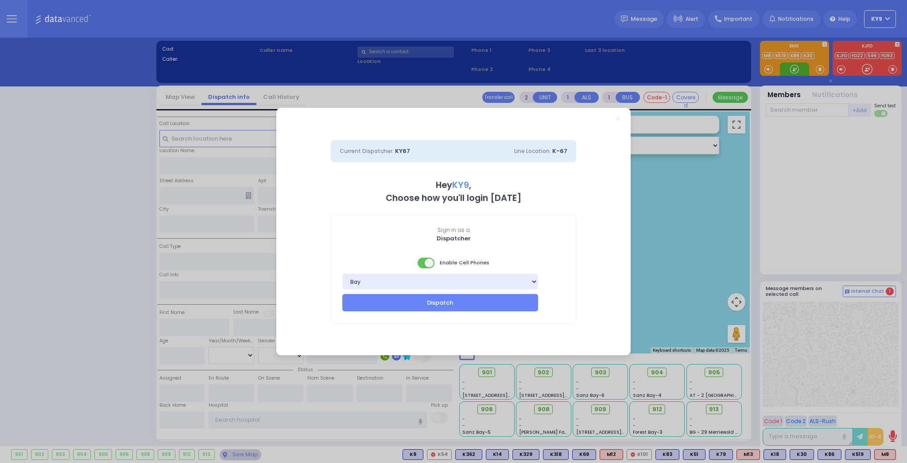
click at [795, 68] on div "Current Dispatcher: KY67 Line Location: K-67 Hey KY9 , Choose how you'll login …" at bounding box center [453, 231] width 907 height 463
click at [421, 261] on span at bounding box center [427, 262] width 18 height 11
click at [795, 67] on div "Current Dispatcher: KY67 Line Location: K-67 Hey KY9 , Choose how you'll login …" at bounding box center [453, 231] width 907 height 463
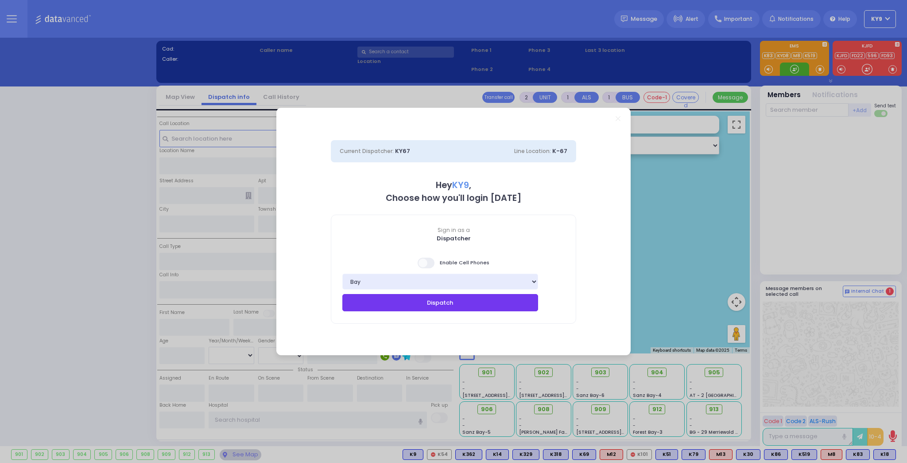
click at [470, 304] on button "Dispatch" at bounding box center [441, 302] width 196 height 17
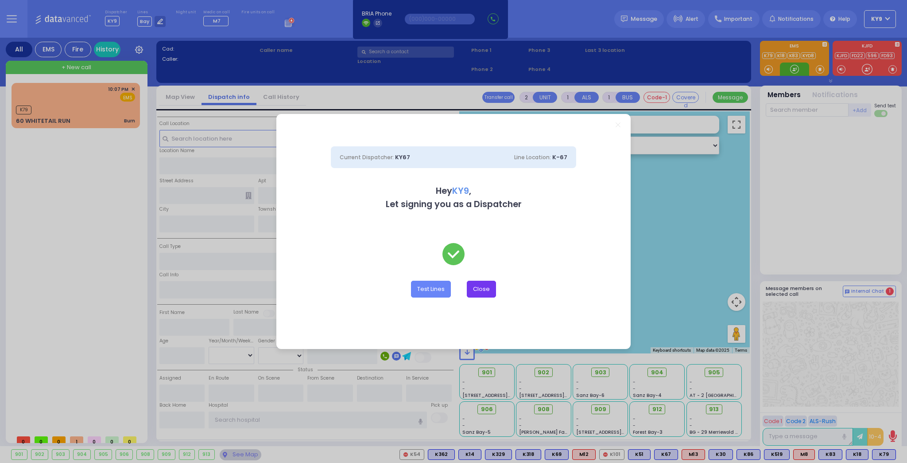
click at [487, 294] on button "Close" at bounding box center [481, 288] width 29 height 17
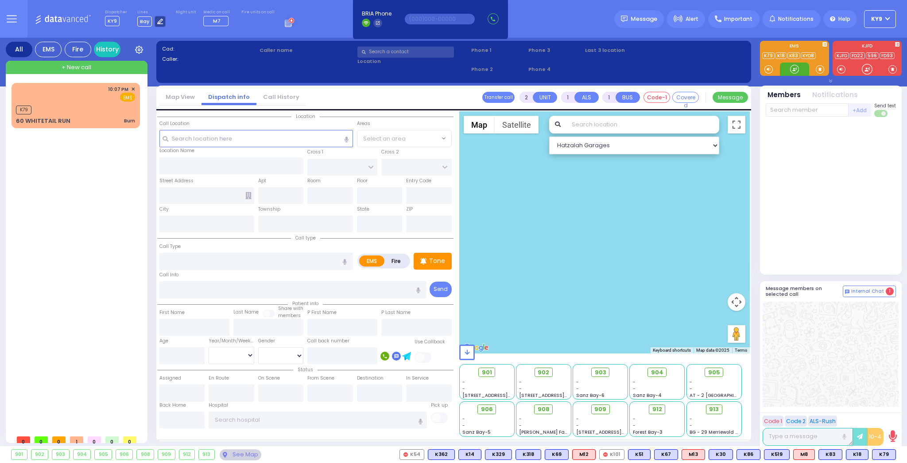
click at [155, 21] on div at bounding box center [160, 21] width 11 height 11
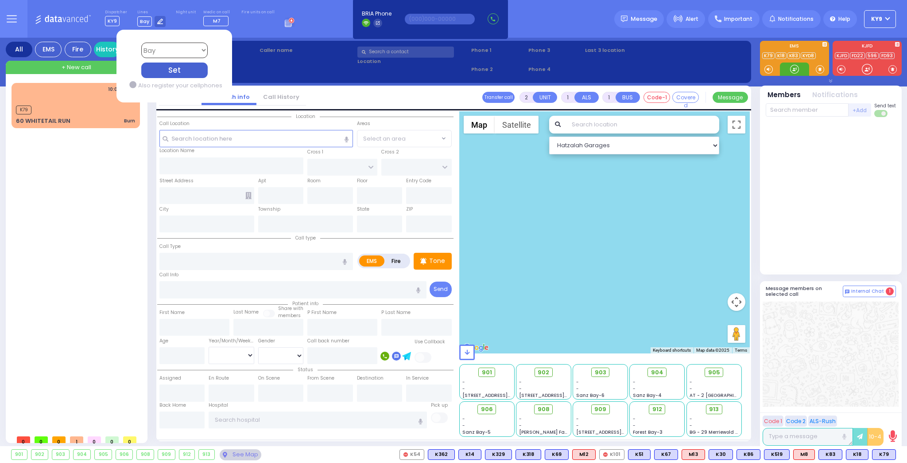
click at [168, 46] on select "Bay K-14 K-16 K-18 K-40 K-6 K-61 K-63 K-67 K-72 Medic 7 K-68 K-48 D-801 D-802 D…" at bounding box center [174, 51] width 66 height 16
select select "15"
click at [141, 43] on select "Bay K-14 K-16 K-18 K-40 K-6 K-61 K-63 K-67 K-72 Medic 7 K-68 K-48 D-801 D-802 D…" at bounding box center [174, 51] width 66 height 16
click at [172, 74] on div "Set" at bounding box center [174, 70] width 66 height 16
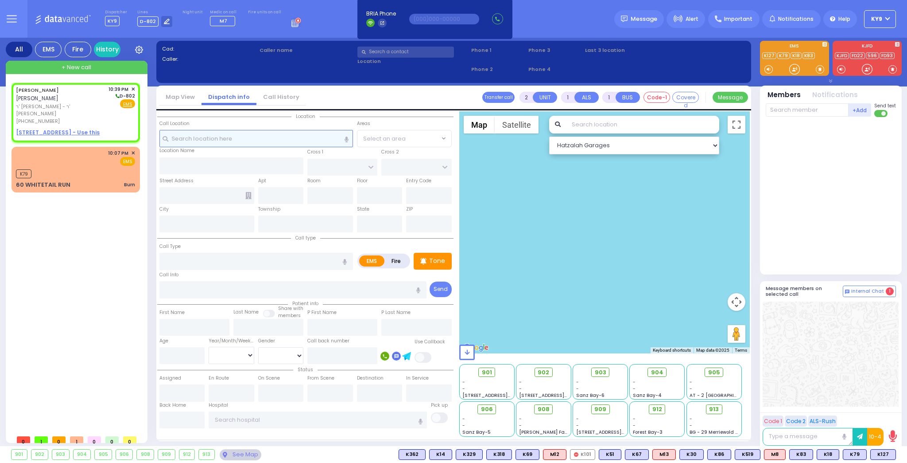
select select
radio input "true"
type input "AVRUM SIMCHA"
type input "FELDMAN"
select select
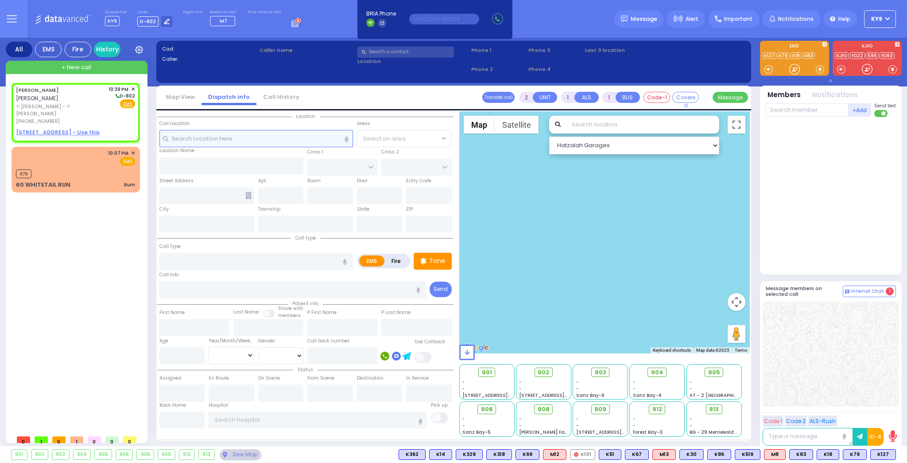
type input "22:39"
select select "Hatzalah Garages"
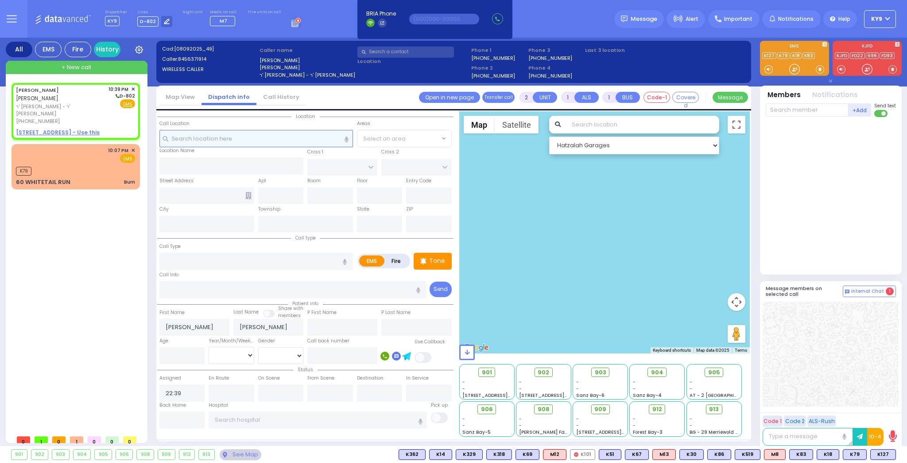
select select
radio input "true"
select select
select select "Hatzalah Garages"
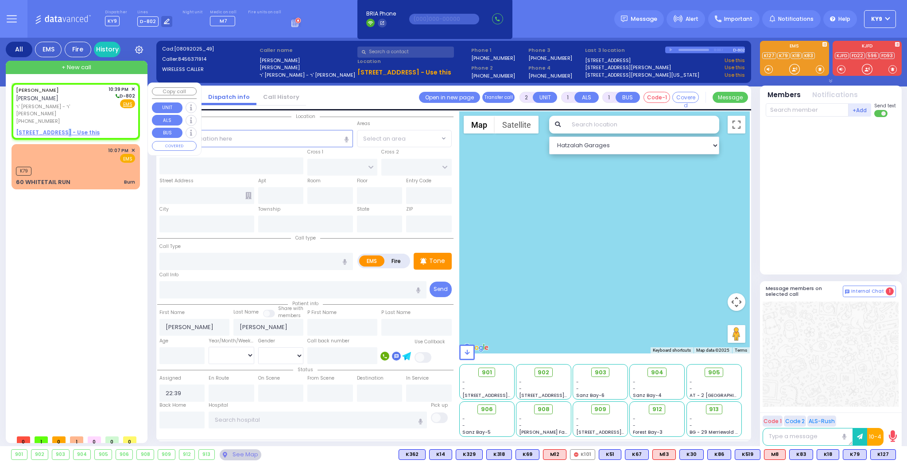
click at [61, 129] on u "8 LIZENSK BLVD 302 - Use this" at bounding box center [58, 133] width 84 height 8
select select
radio input "true"
select select
select select "Hatzalah Garages"
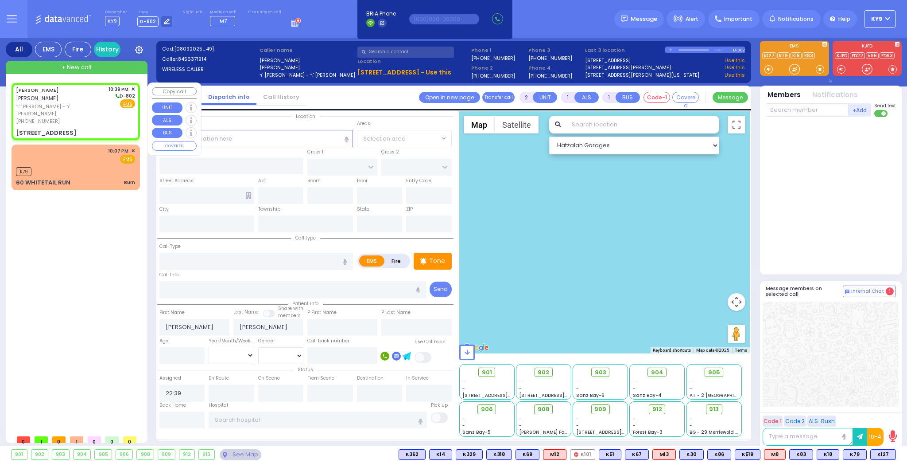
select select
radio input "true"
select select
select select "Hatzalah Garages"
type input "SCHUNNEMUNK RD"
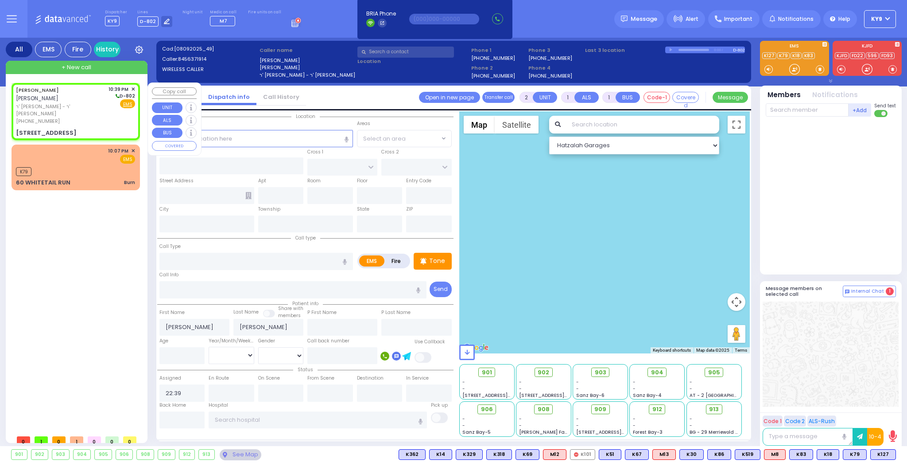
type input "8 LIZENSK BLVD"
type input "302"
type input "Kiryas Joel"
type input "New York"
type input "10950"
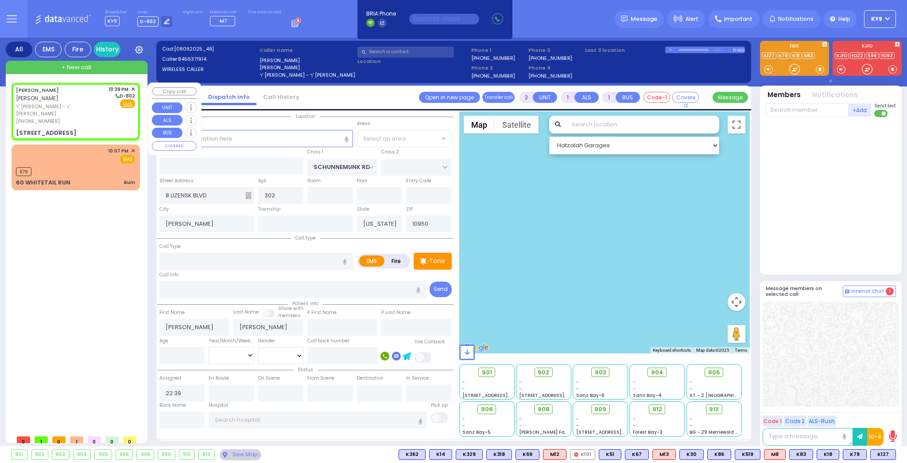
select select "[GEOGRAPHIC_DATA]"
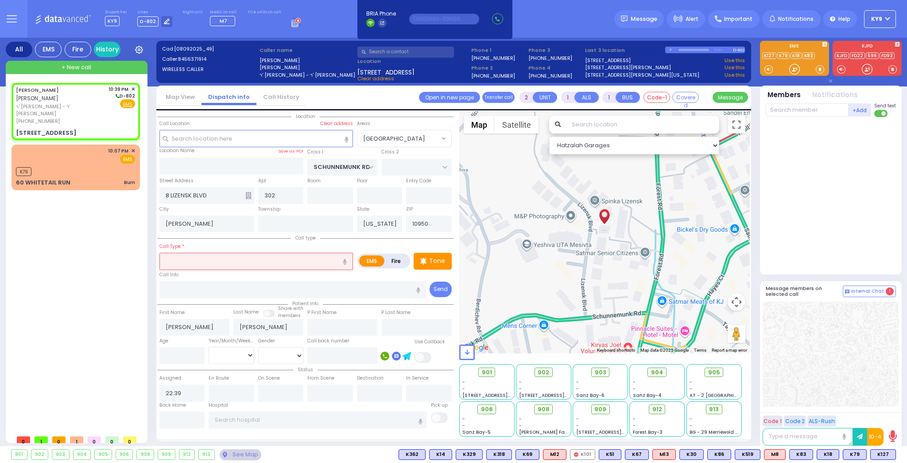
click at [182, 259] on input "text" at bounding box center [257, 261] width 194 height 17
type input "t"
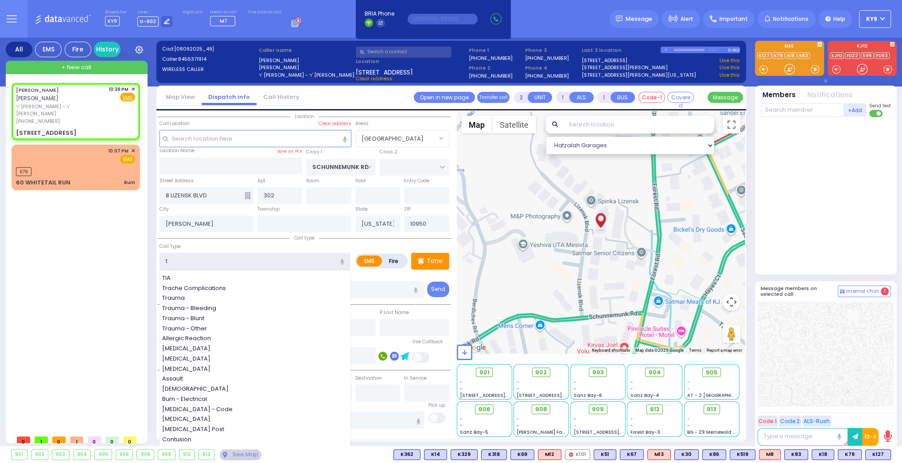
select select
radio input "true"
select select
select select "Hatzalah Garages"
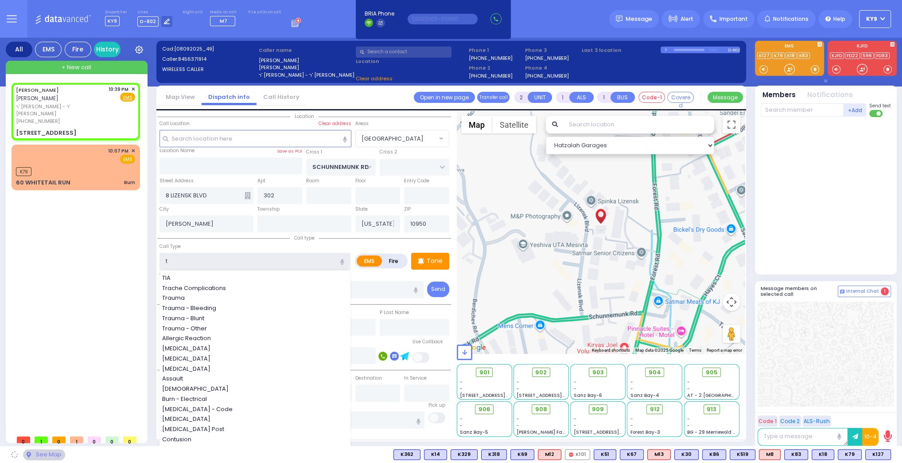
select select "[GEOGRAPHIC_DATA]"
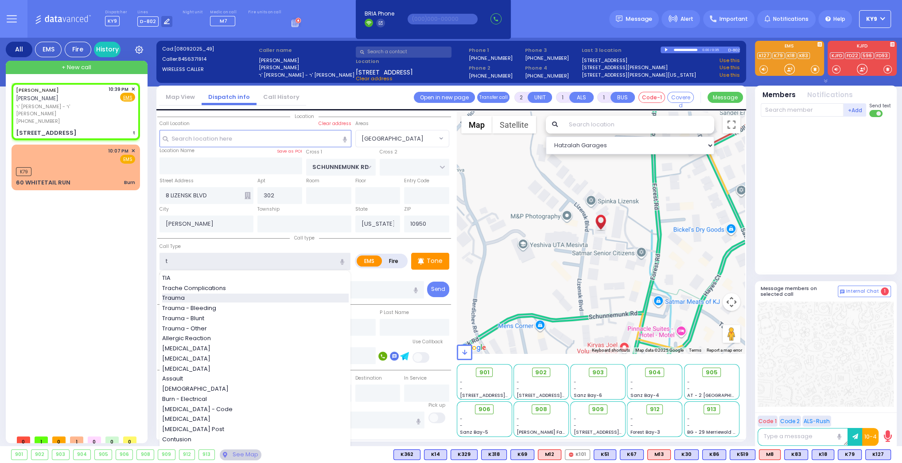
select select
radio input "true"
select select
select select "Hatzalah Garages"
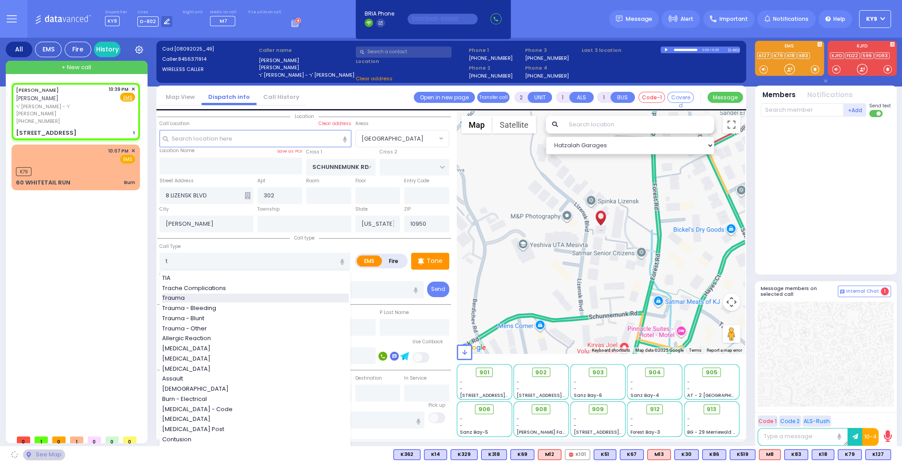
click at [191, 294] on div "Trauma" at bounding box center [255, 297] width 187 height 9
type input "Trauma"
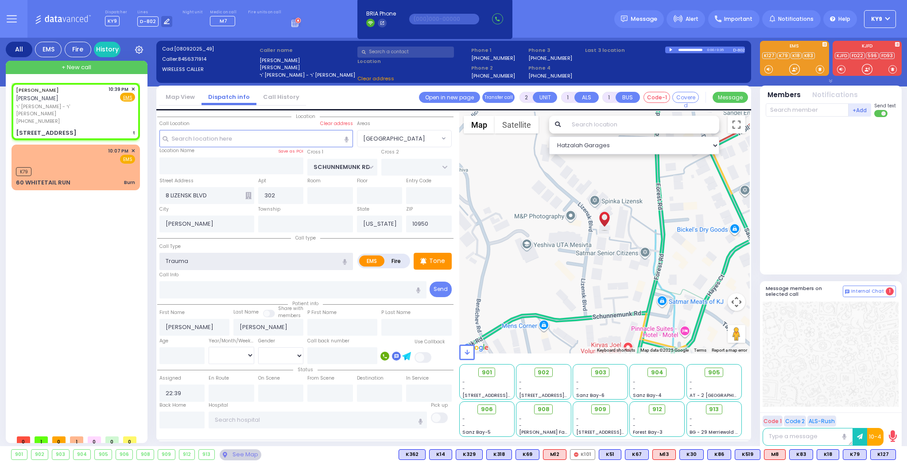
type input "0"
select select "[GEOGRAPHIC_DATA]"
click at [188, 356] on input "number" at bounding box center [183, 355] width 46 height 17
select select
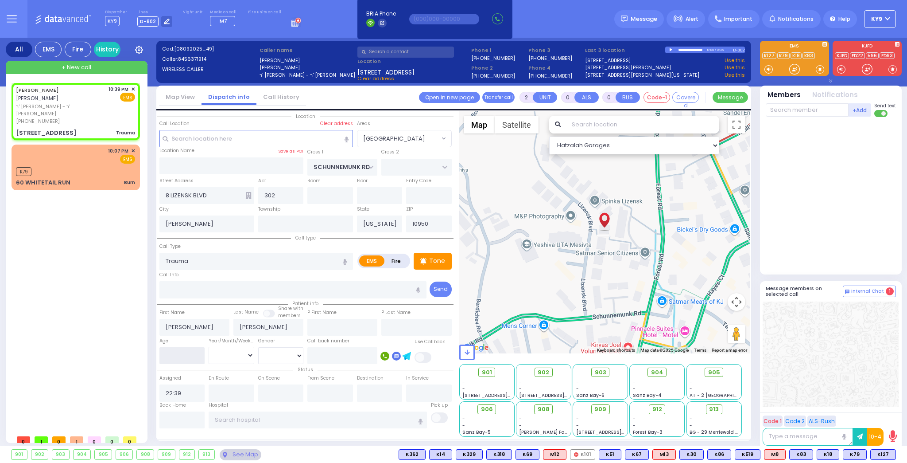
radio input "true"
select select
select select "Hatzalah Garages"
select select "[GEOGRAPHIC_DATA]"
type input "4"
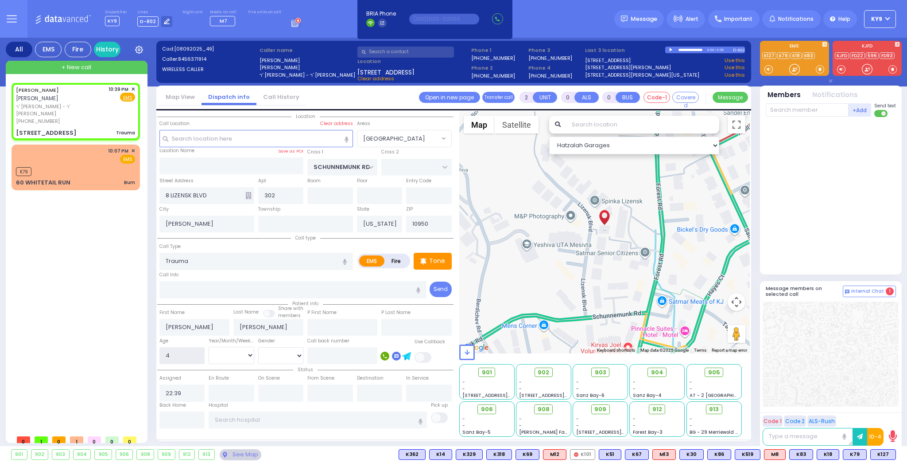
select select
radio input "true"
select select
select select "Hatzalah Garages"
select select "[GEOGRAPHIC_DATA]"
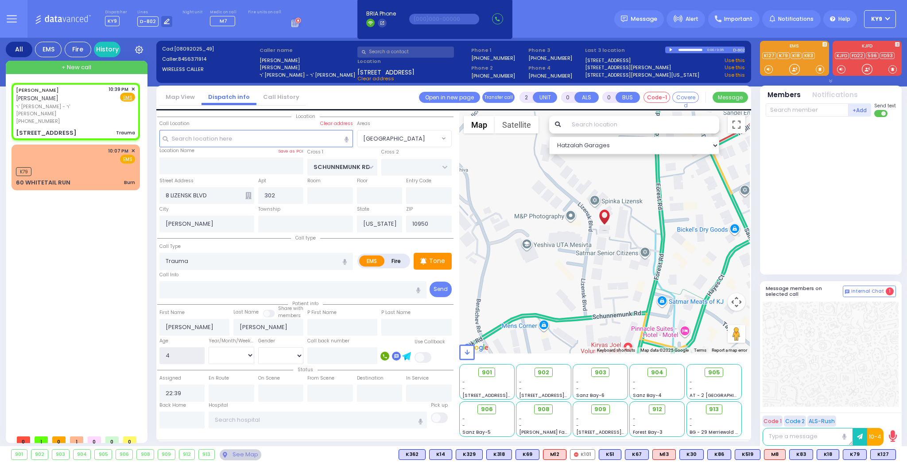
type input "4"
click at [231, 353] on select "Year Month Week Day" at bounding box center [232, 355] width 46 height 17
select select "Year"
click at [209, 347] on select "Year Month Week Day" at bounding box center [232, 355] width 46 height 17
click at [268, 352] on select "Male Female" at bounding box center [281, 355] width 46 height 17
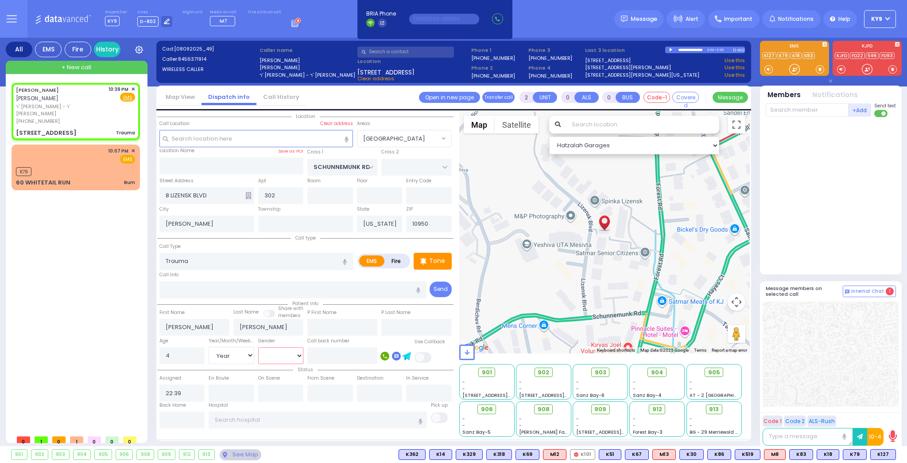
select select
radio input "true"
select select "Year"
select select "Hatzalah Garages"
select select "[DEMOGRAPHIC_DATA]"
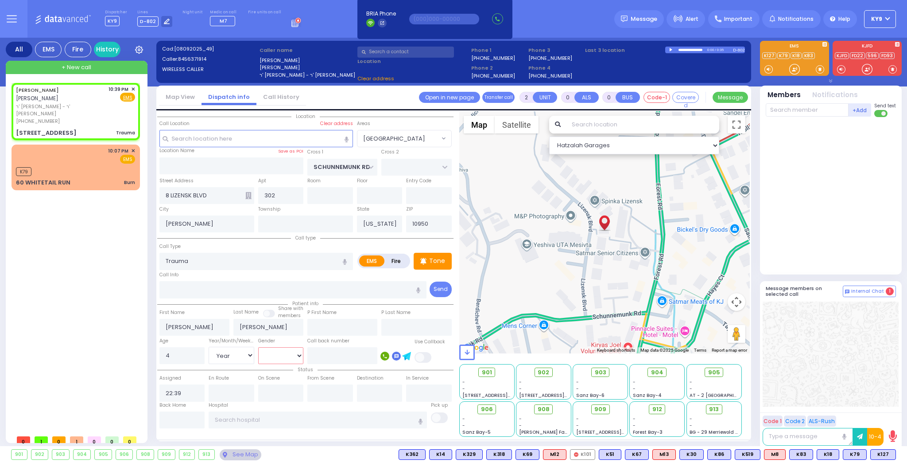
click at [258, 347] on select "Male Female" at bounding box center [281, 355] width 46 height 17
select select "[GEOGRAPHIC_DATA]"
select select
radio input "true"
select select "Year"
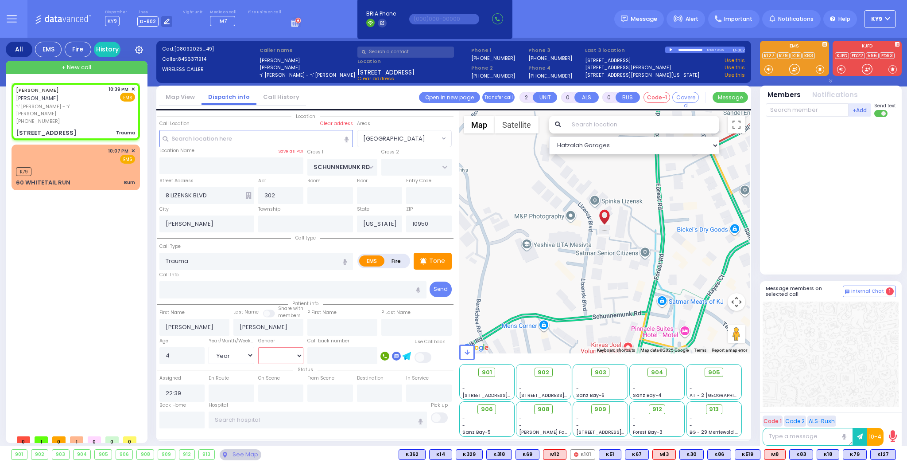
select select "[DEMOGRAPHIC_DATA]"
select select "Hatzalah Garages"
radio input "true"
select select "Year"
select select "[DEMOGRAPHIC_DATA]"
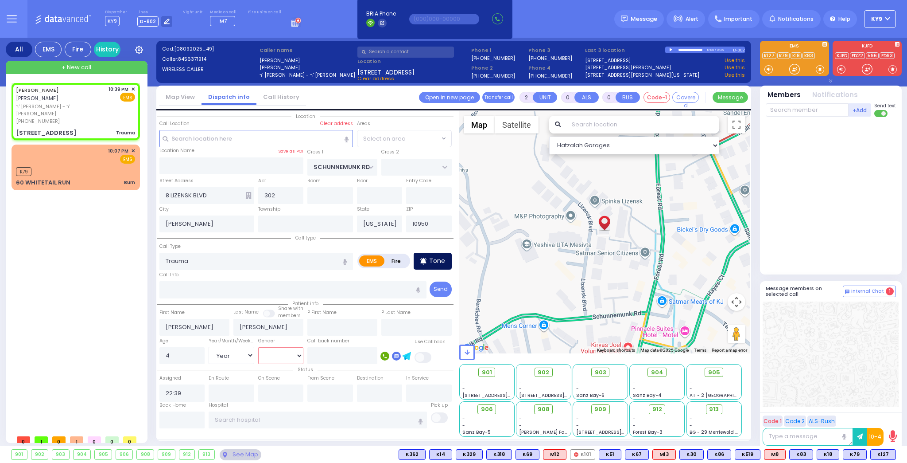
select select
select select "Hatzalah Garages"
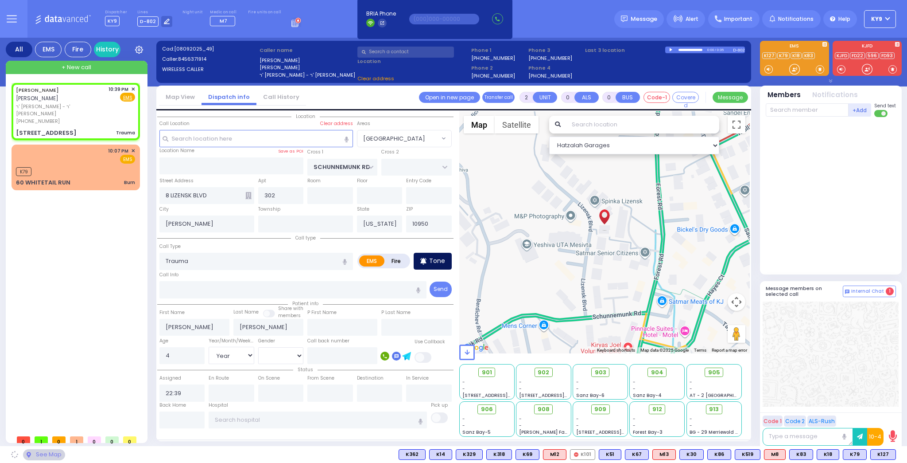
click at [435, 265] on div "Tone" at bounding box center [433, 261] width 38 height 17
select select "[GEOGRAPHIC_DATA]"
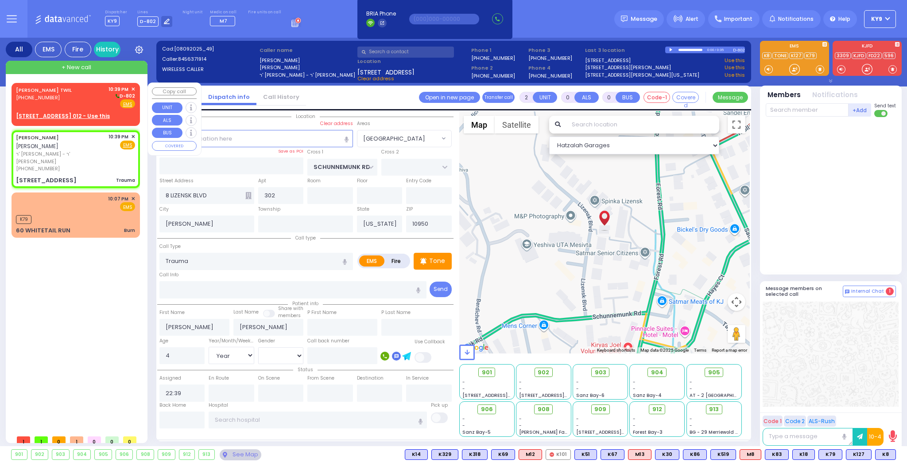
click at [65, 116] on u "16 PRAG BLVD 012 - Use this" at bounding box center [63, 116] width 94 height 8
type input "1"
select select
radio input "true"
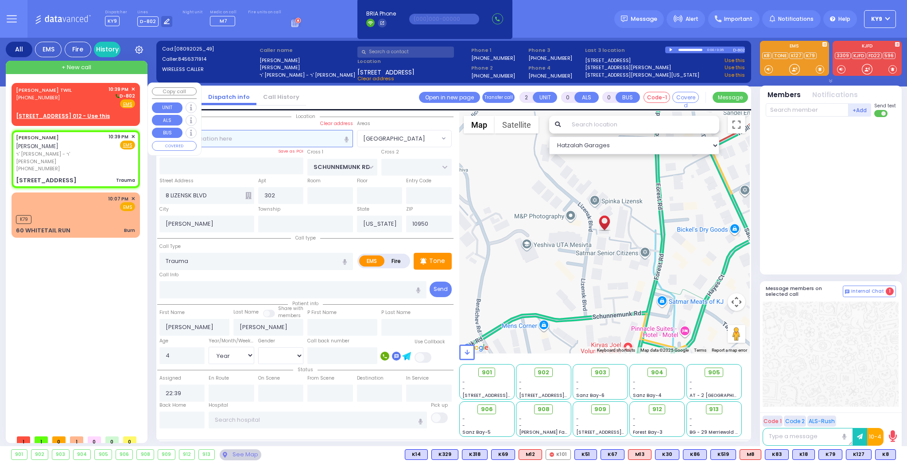
type input "CHAIM"
type input "TWIL"
select select
select select "Hatzalah Garages"
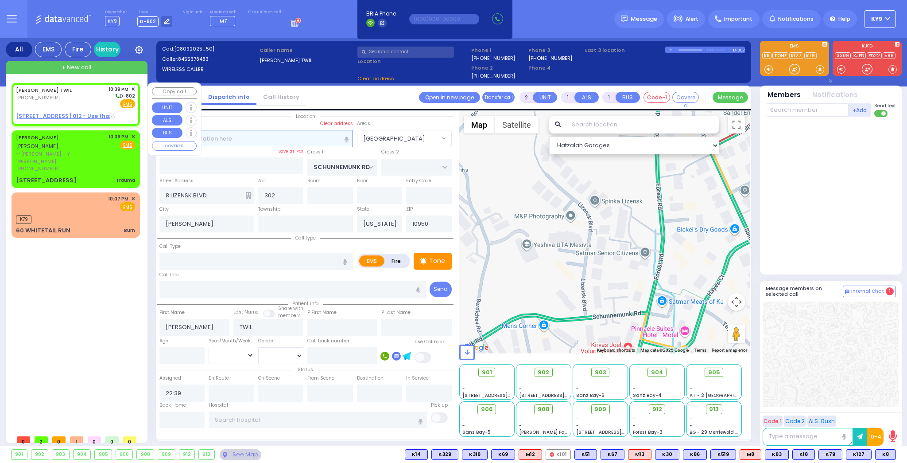
type input "YOEL KLEIN BLVD"
type input "MERON DR"
type input "16 PRAG BLVD"
type input "012"
type input "Monroe"
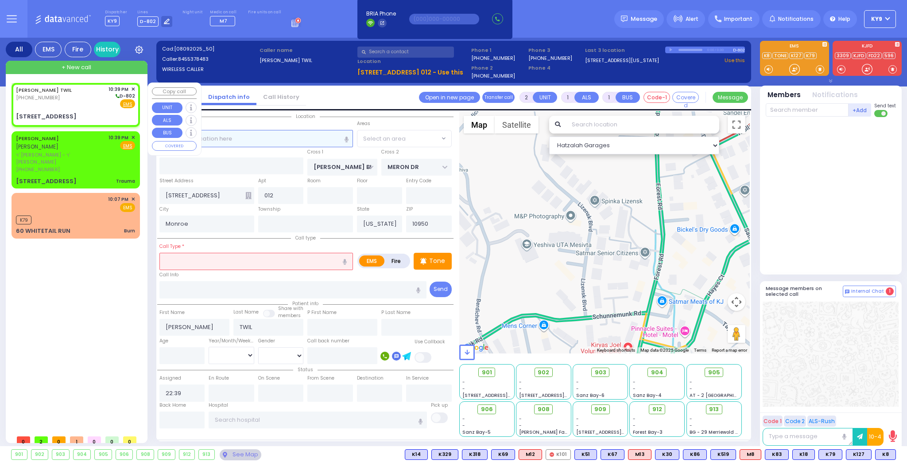
select select "SECTION 6"
select select
radio input "true"
select select
select select "Hatzalah Garages"
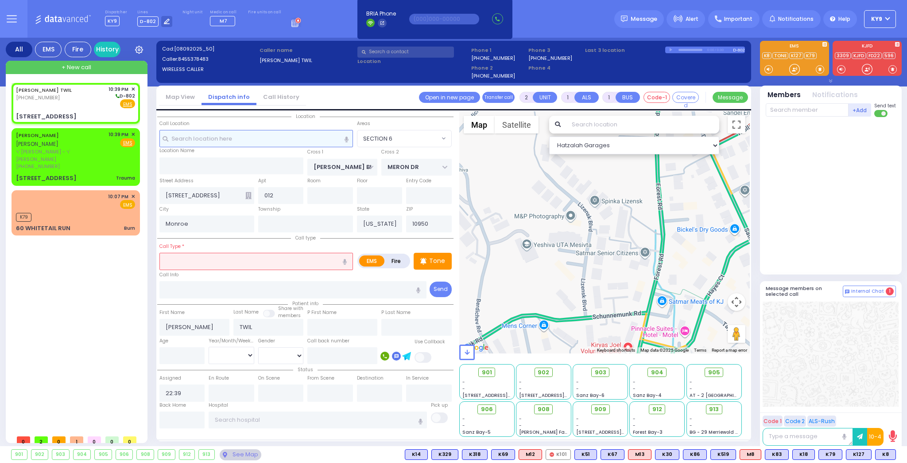
select select
radio input "true"
select select
select select "Hatzalah Garages"
radio input "true"
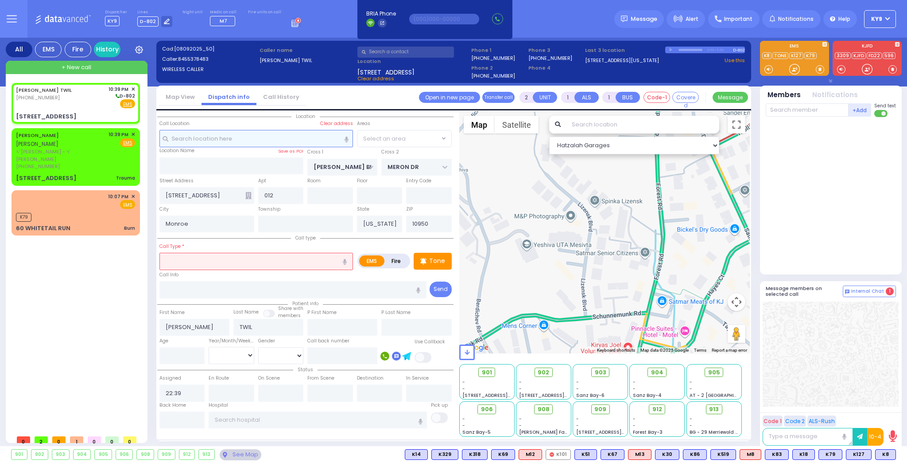
select select
select select "Hatzalah Garages"
select select "SECTION 6"
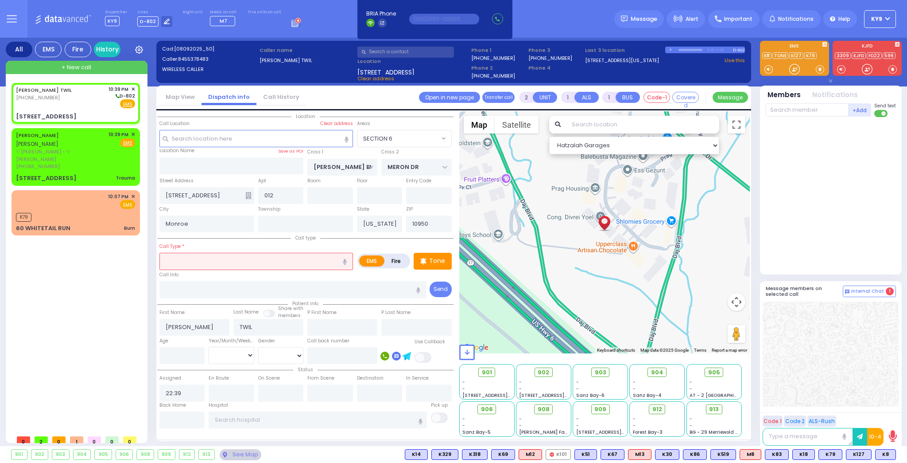
click at [175, 259] on input "text" at bounding box center [257, 261] width 194 height 17
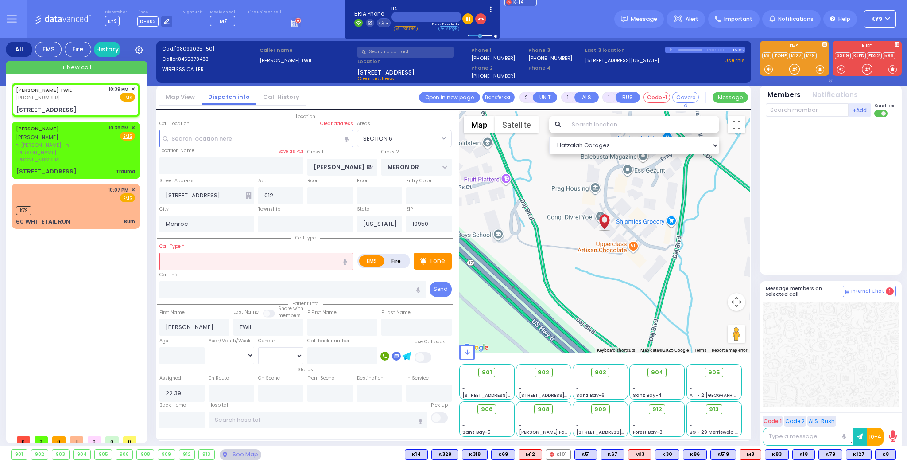
select select
radio input "true"
select select
select select "Hatzalah Garages"
select select "SECTION 6"
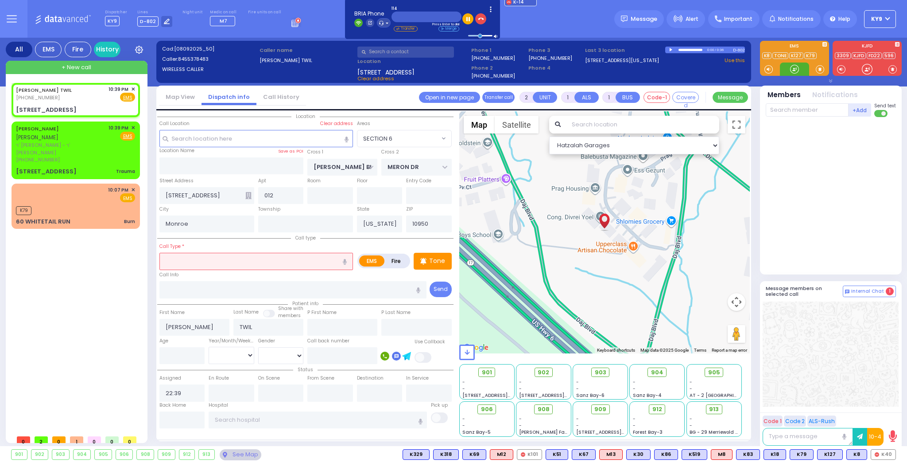
select select
radio input "true"
select select
select select "Hatzalah Garages"
select select "SECTION 6"
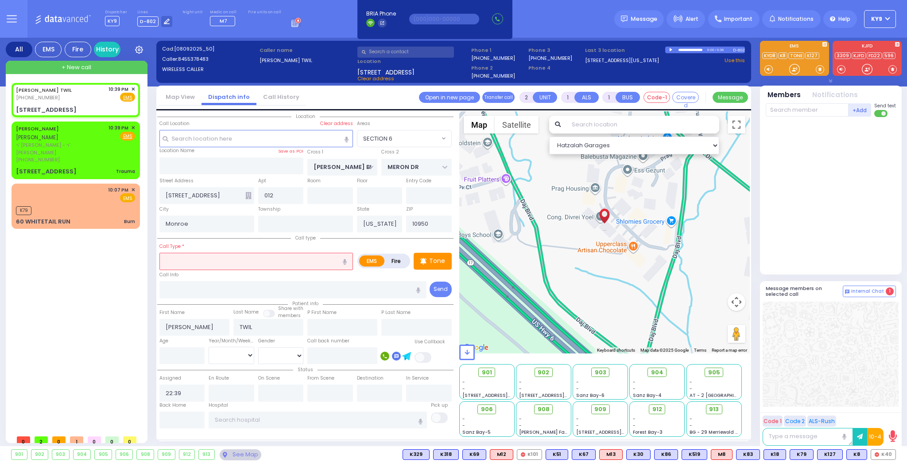
drag, startPoint x: 191, startPoint y: 264, endPoint x: 195, endPoint y: 263, distance: 4.5
click at [192, 264] on input "text" at bounding box center [257, 261] width 194 height 17
type input "s"
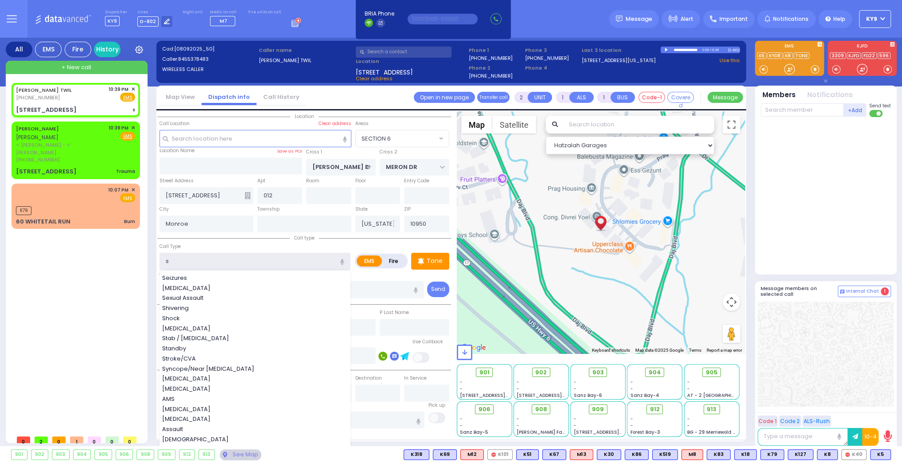
select select
radio input "true"
select select
select select "Hatzalah Garages"
select select "SECTION 6"
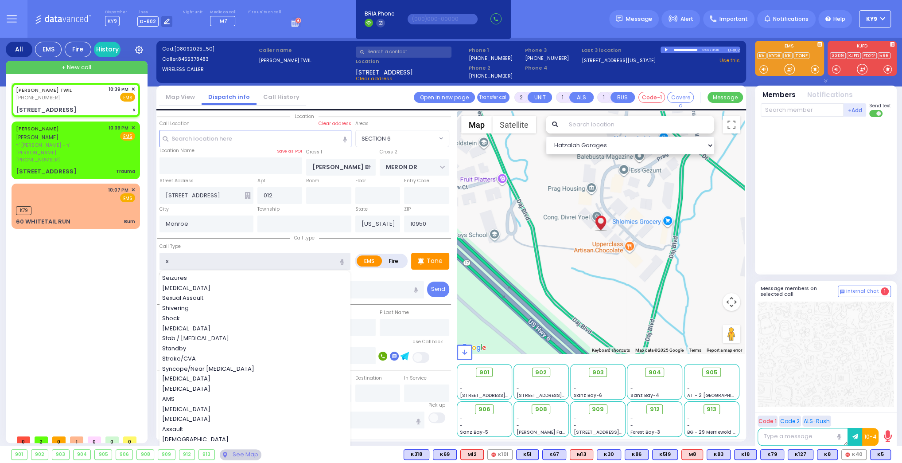
type input "s"
click at [790, 71] on div at bounding box center [789, 69] width 9 height 9
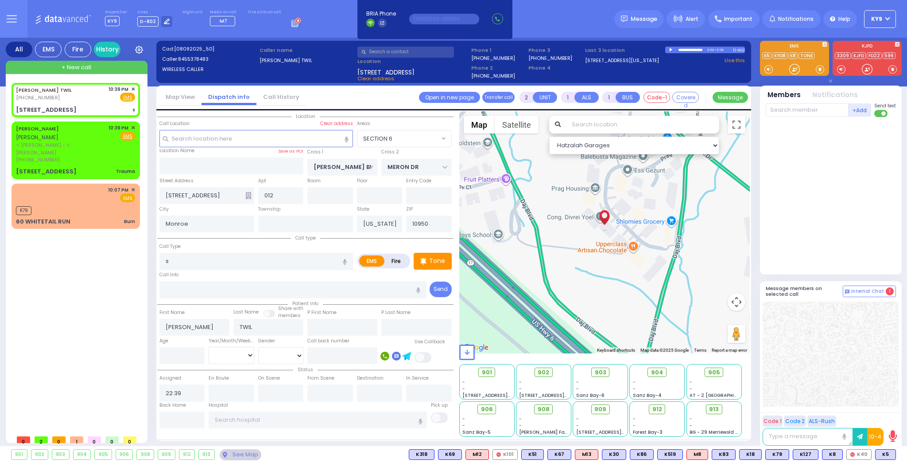
select select
radio input "true"
select select
select select "Hatzalah Garages"
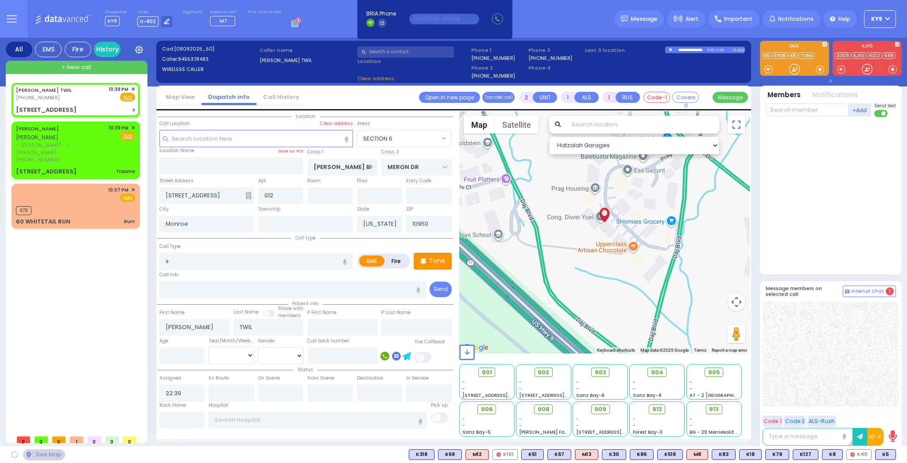
select select "SECTION 6"
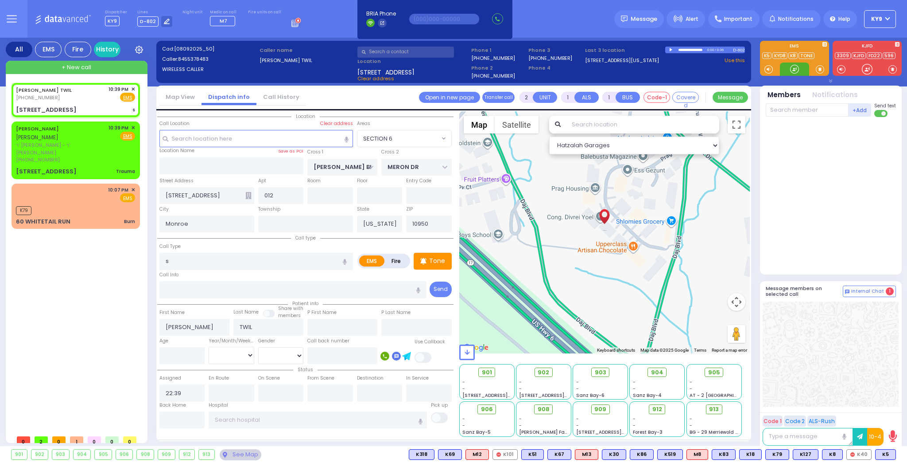
click at [790, 67] on div at bounding box center [794, 68] width 29 height 13
click at [789, 69] on div at bounding box center [794, 68] width 29 height 13
click at [795, 68] on div at bounding box center [795, 69] width 9 height 9
click at [795, 66] on div at bounding box center [795, 69] width 9 height 9
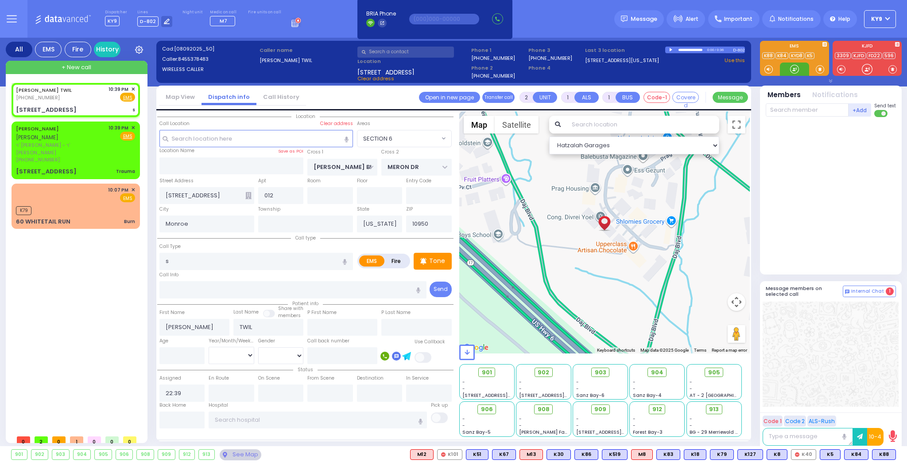
click at [794, 71] on div at bounding box center [795, 69] width 9 height 9
click at [108, 167] on div "8 LIZENSK BLVD 302 Trauma" at bounding box center [75, 171] width 119 height 9
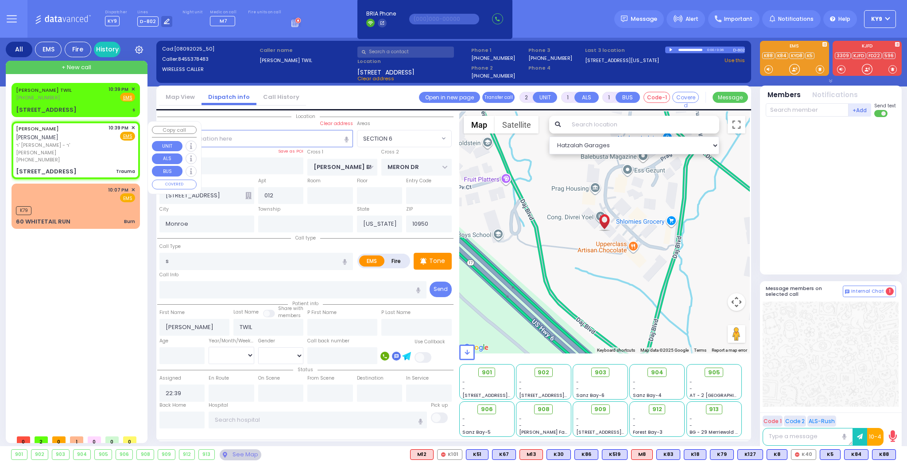
type input "0"
select select
type input "Trauma"
radio input "true"
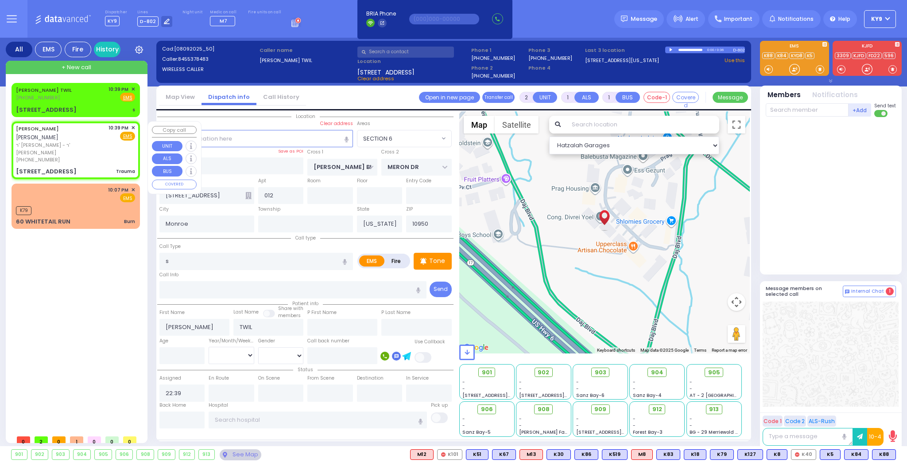
type input "AVRUM SIMCHA"
type input "FELDMAN"
type input "4"
select select "Year"
select select "[DEMOGRAPHIC_DATA]"
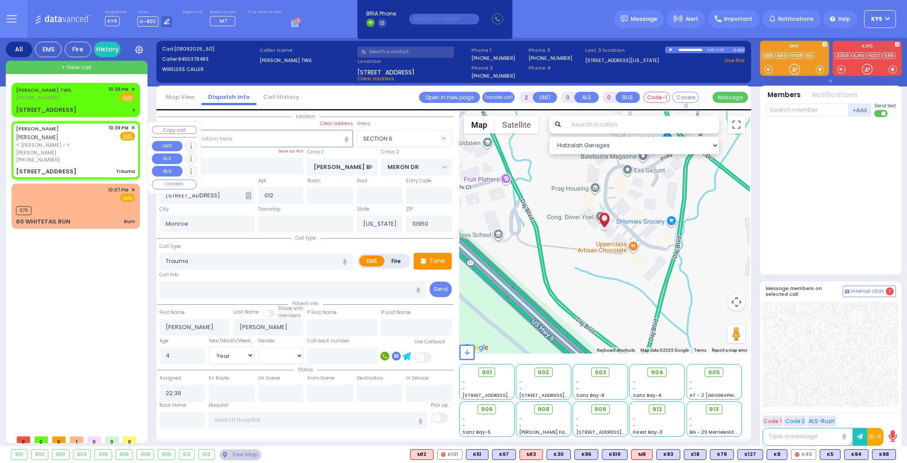
type input "SCHUNNEMUNK RD"
type input "8 LIZENSK BLVD"
type input "302"
type input "Kiryas Joel"
select select "Hatzalah Garages"
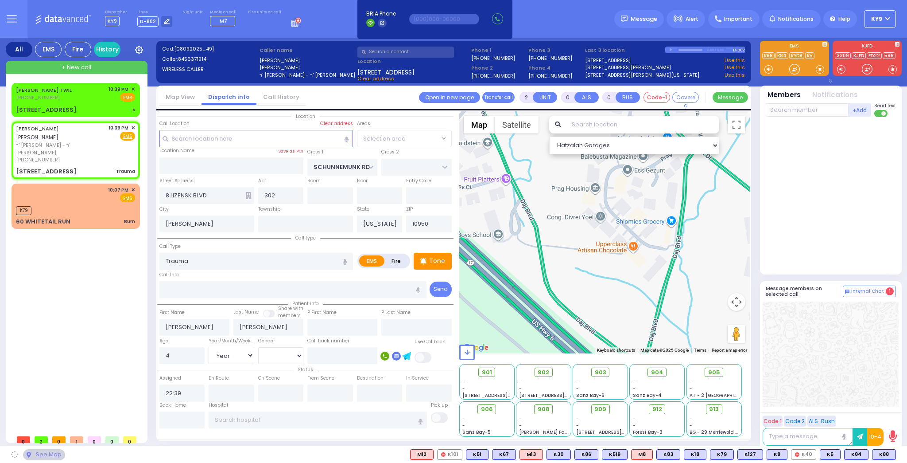
select select "[GEOGRAPHIC_DATA]"
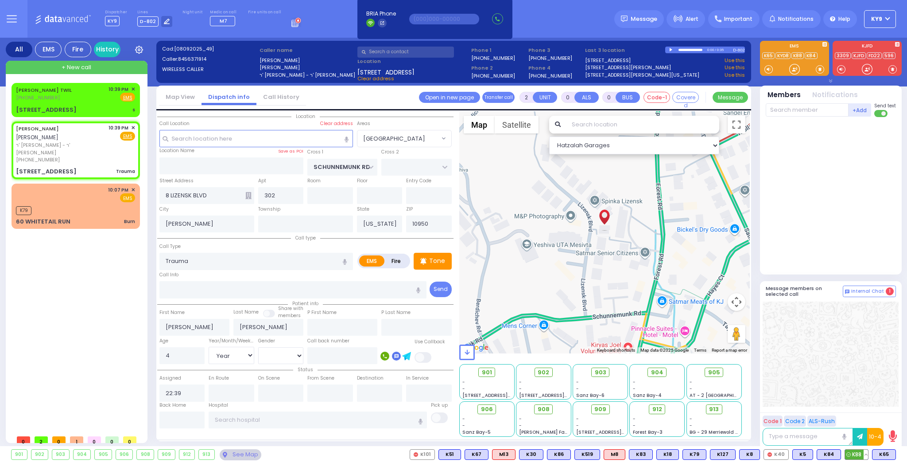
click at [852, 454] on span "K88" at bounding box center [856, 454] width 23 height 10
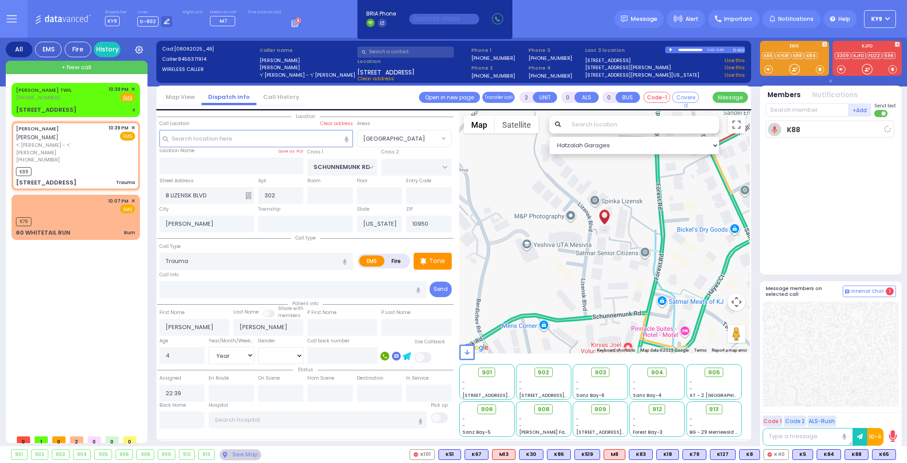
select select
radio input "true"
select select "Year"
select select "[DEMOGRAPHIC_DATA]"
type input "22:41"
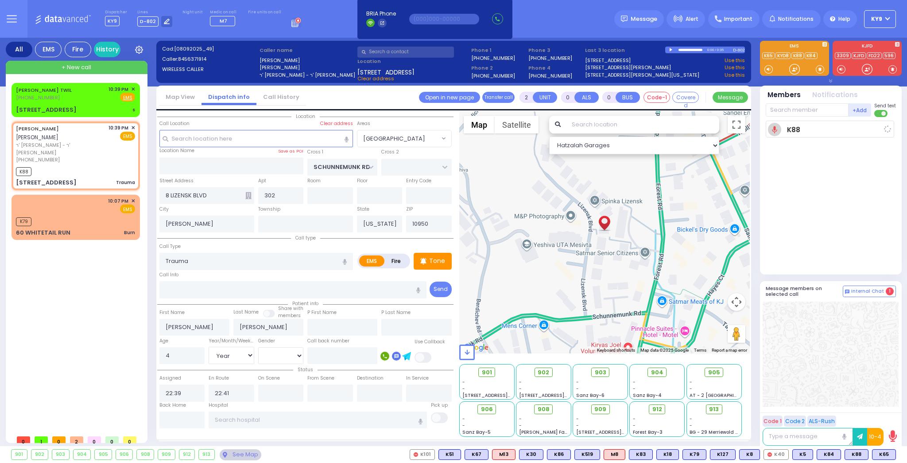
select select "Hatzalah Garages"
select select "[GEOGRAPHIC_DATA]"
click at [74, 95] on div "CHAIM TWIL (845) 537-8483 10:39 PM ✕ Fire EMS" at bounding box center [75, 94] width 119 height 16
type input "1"
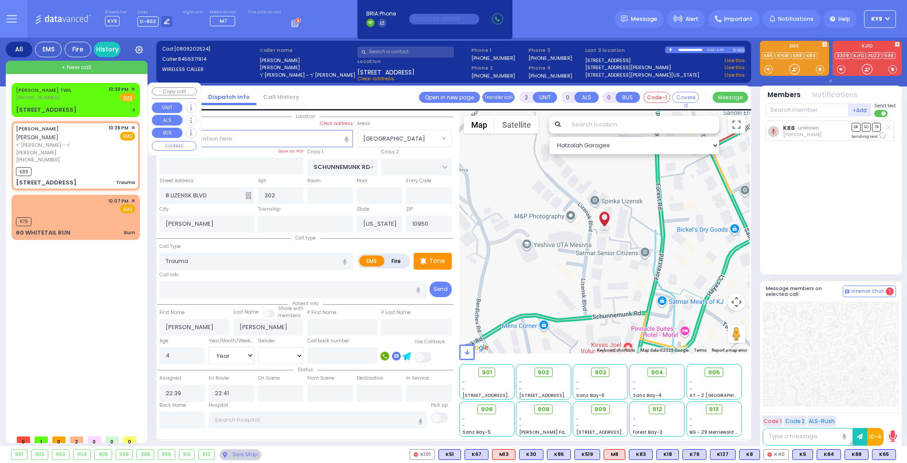
select select
type input "s"
radio input "true"
type input "CHAIM"
type input "TWIL"
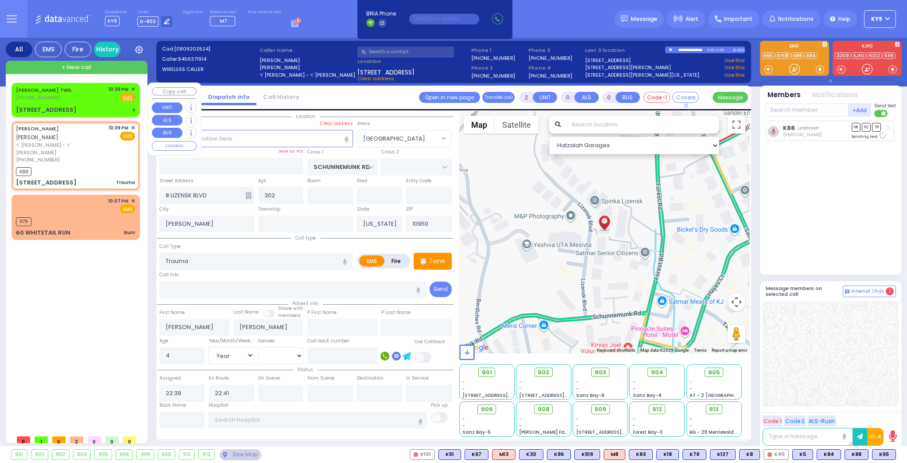
select select
select select "Hatzalah Garages"
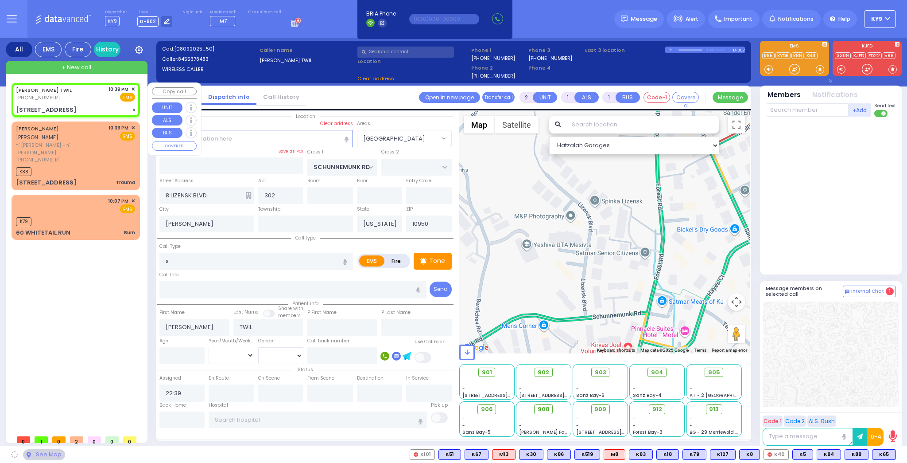
type input "YOEL KLEIN BLVD"
type input "MERON DR"
type input "16 PRAG BLVD"
type input "012"
type input "Monroe"
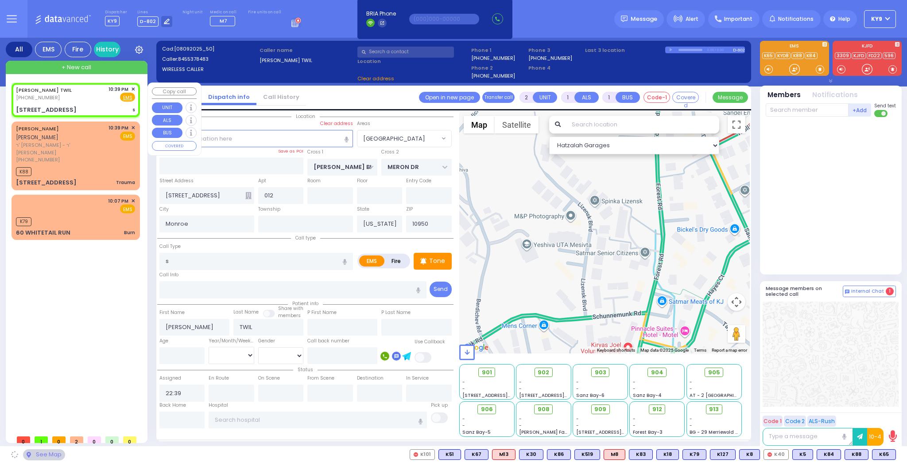
select select "SECTION 6"
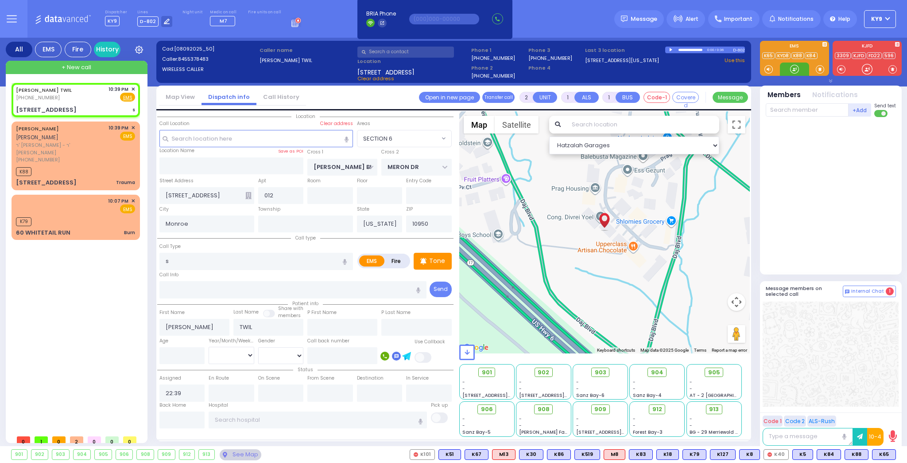
click at [793, 71] on div at bounding box center [795, 69] width 9 height 9
click at [882, 452] on span "K65" at bounding box center [884, 454] width 23 height 10
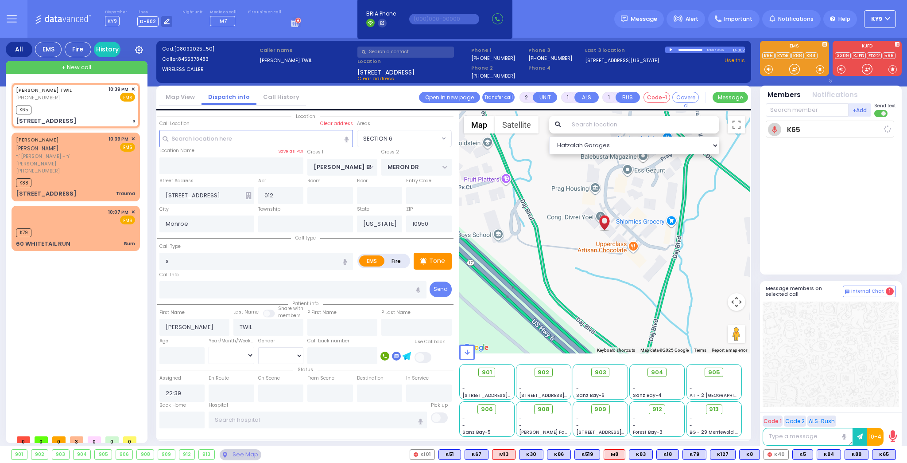
select select
radio input "true"
select select
type input "22:41"
select select "Hatzalah Garages"
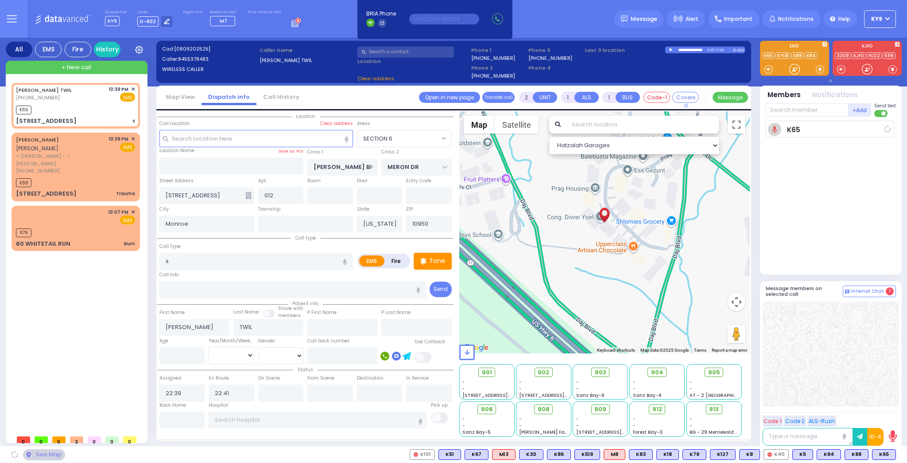
select select "SECTION 6"
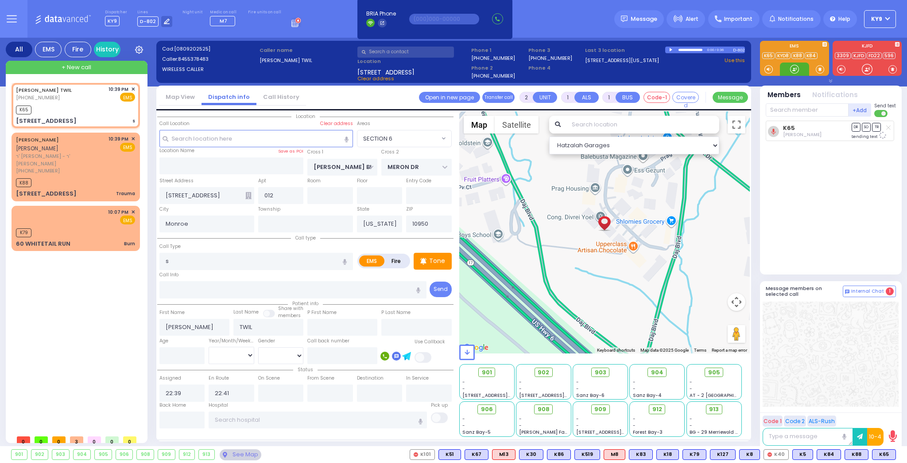
click at [796, 69] on div at bounding box center [795, 69] width 9 height 9
click at [82, 176] on div "K88" at bounding box center [75, 181] width 119 height 11
type input "0"
select select
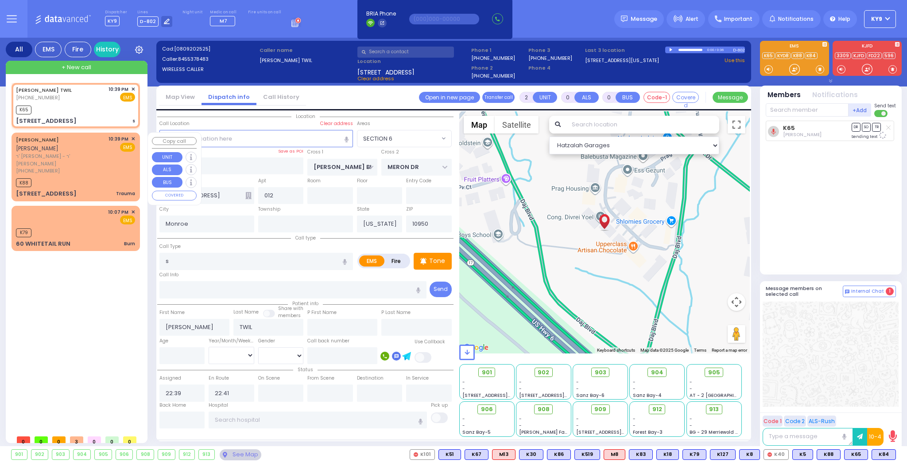
type input "Trauma"
radio input "true"
type input "AVRUM SIMCHA"
type input "FELDMAN"
type input "4"
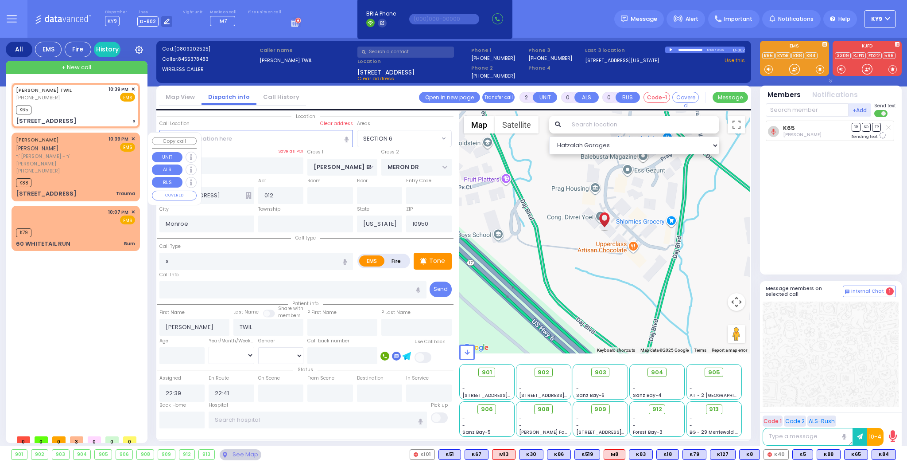
select select "Year"
select select "[DEMOGRAPHIC_DATA]"
type input "SCHUNNEMUNK RD"
type input "8 LIZENSK BLVD"
type input "302"
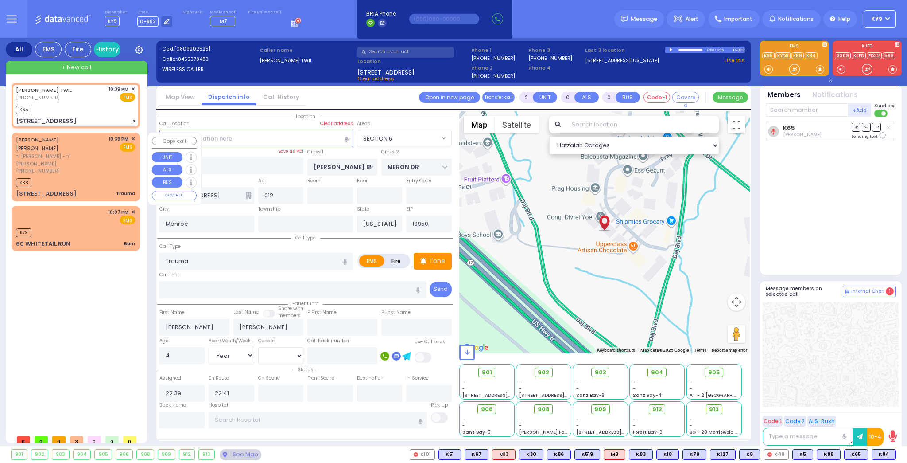
type input "Kiryas Joel"
select select "Hatzalah Garages"
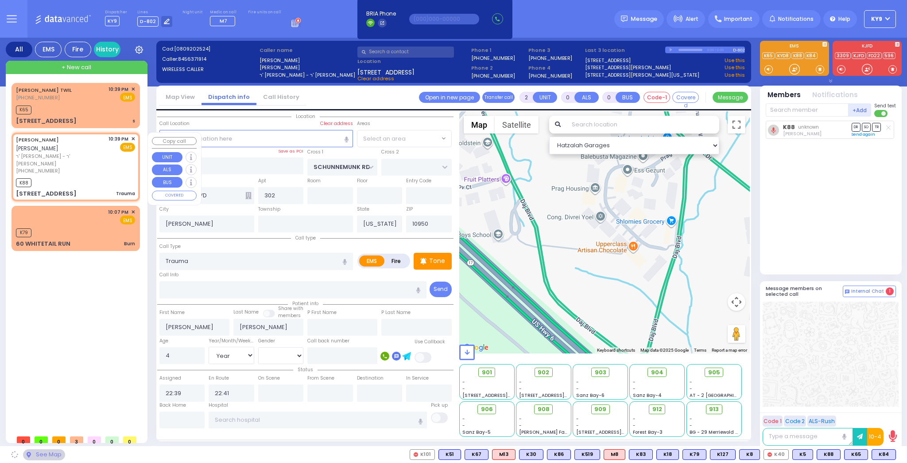
select select "[GEOGRAPHIC_DATA]"
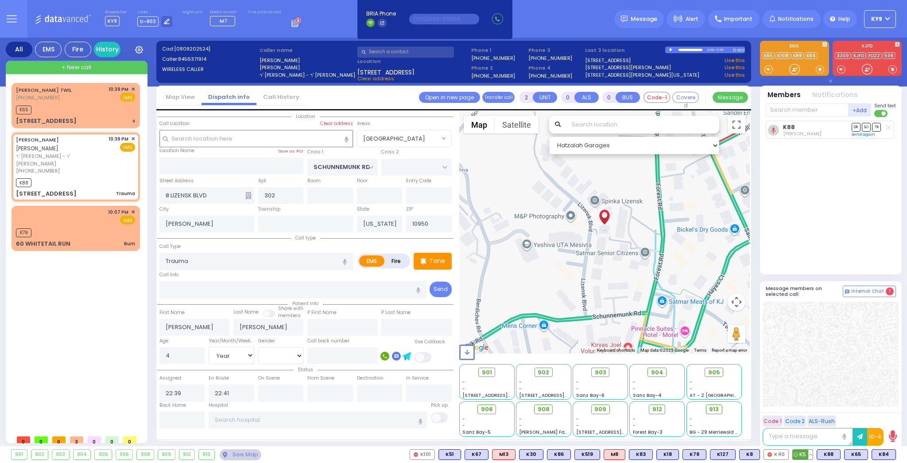
click at [806, 451] on span "K5" at bounding box center [803, 454] width 20 height 10
select select
radio input "true"
select select "Year"
select select "[DEMOGRAPHIC_DATA]"
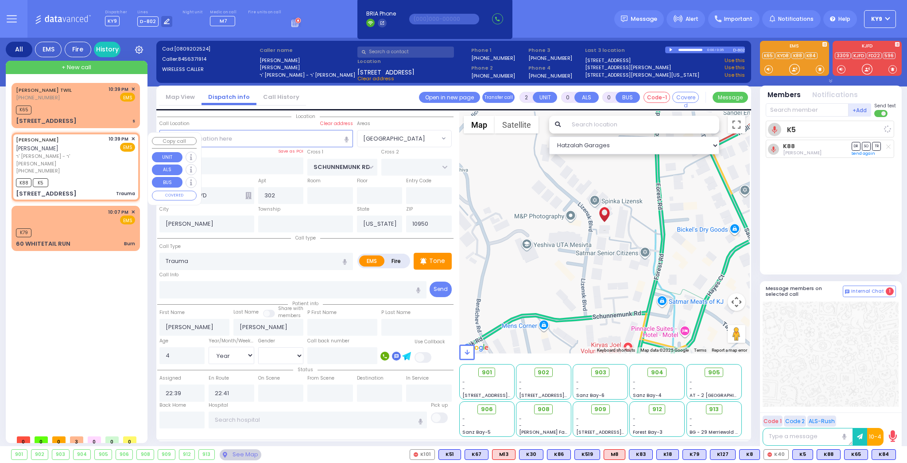
select select "Hatzalah Garages"
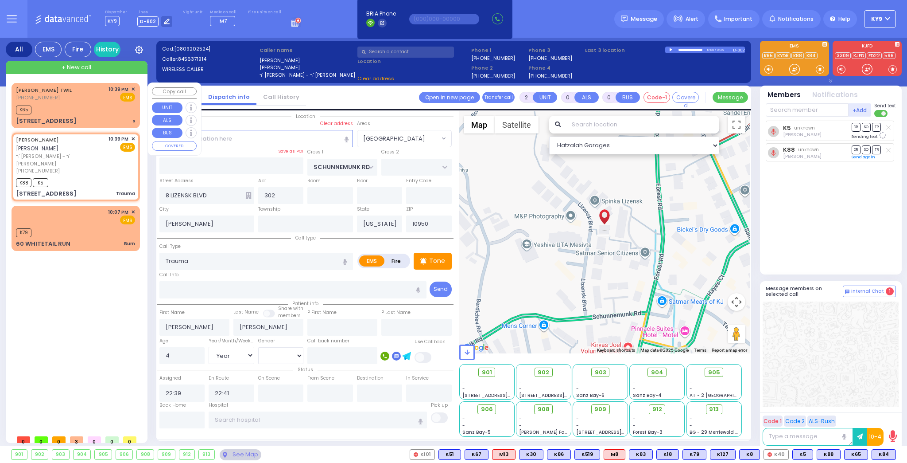
select select "[GEOGRAPHIC_DATA]"
click at [100, 113] on div "K65" at bounding box center [75, 108] width 119 height 11
type input "1"
select select
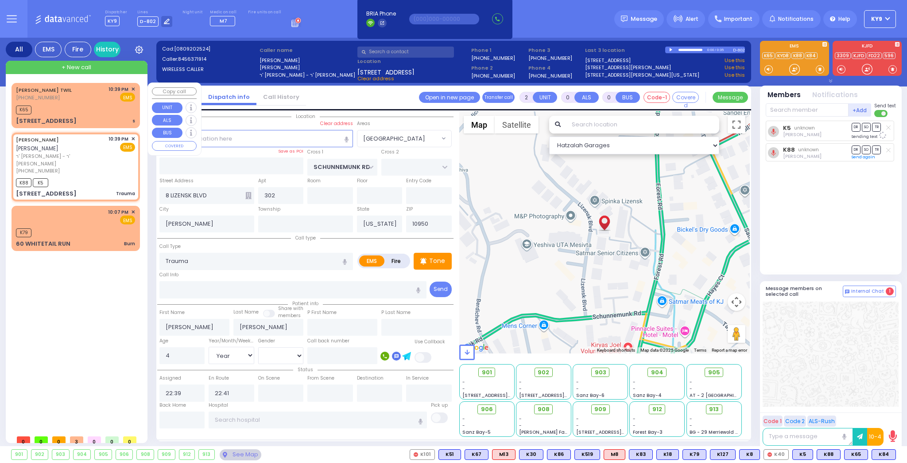
type input "s"
radio input "true"
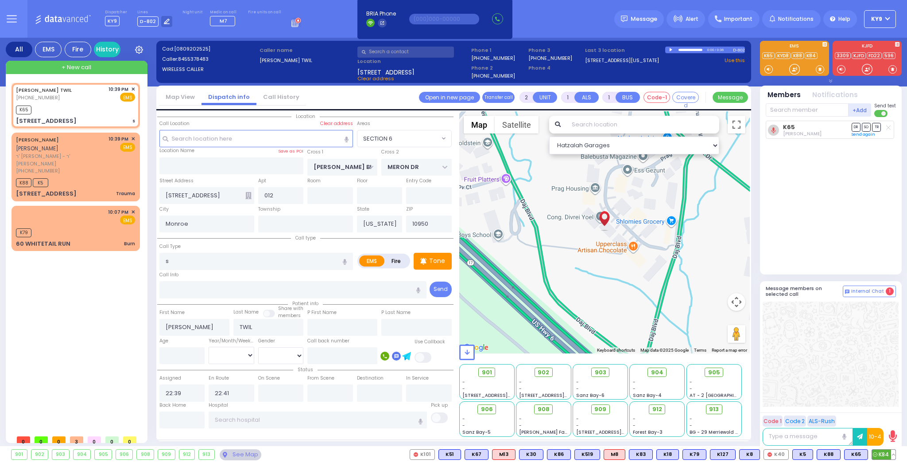
click at [886, 453] on span "K84" at bounding box center [883, 454] width 23 height 10
drag, startPoint x: 794, startPoint y: 68, endPoint x: 794, endPoint y: 74, distance: 5.8
click at [794, 68] on div at bounding box center [795, 69] width 9 height 9
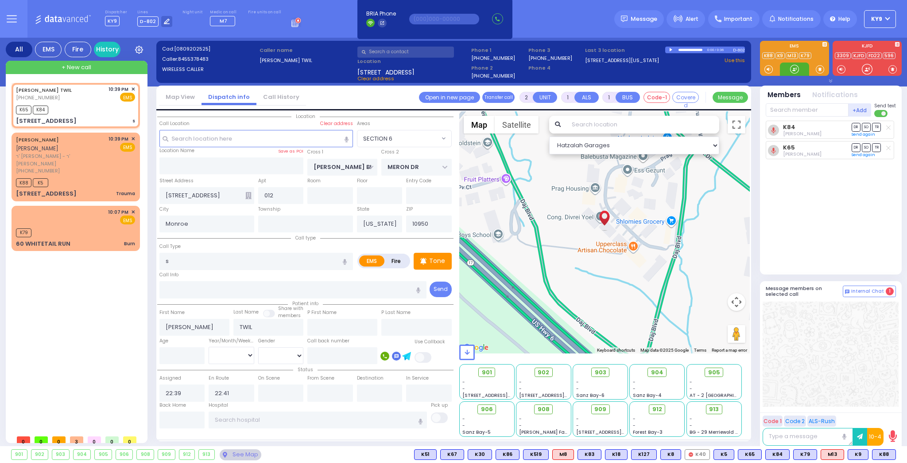
click at [795, 70] on div at bounding box center [795, 69] width 9 height 9
click at [72, 167] on div "(845) 637-1914" at bounding box center [61, 171] width 90 height 8
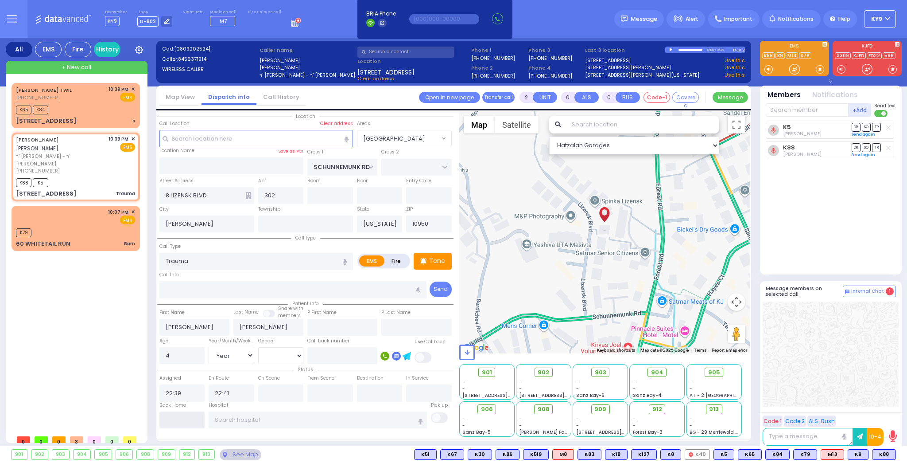
click at [195, 417] on input "text" at bounding box center [183, 419] width 46 height 17
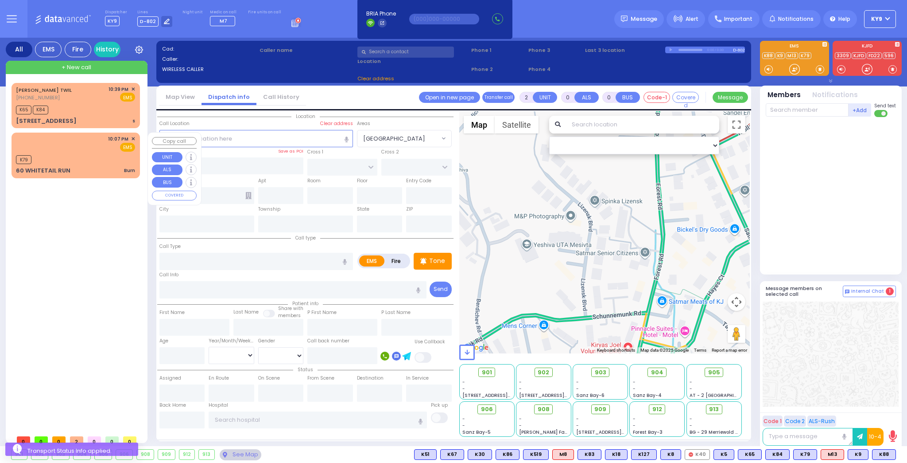
click at [77, 147] on div "10:07 PM ✕ EMS" at bounding box center [75, 143] width 119 height 16
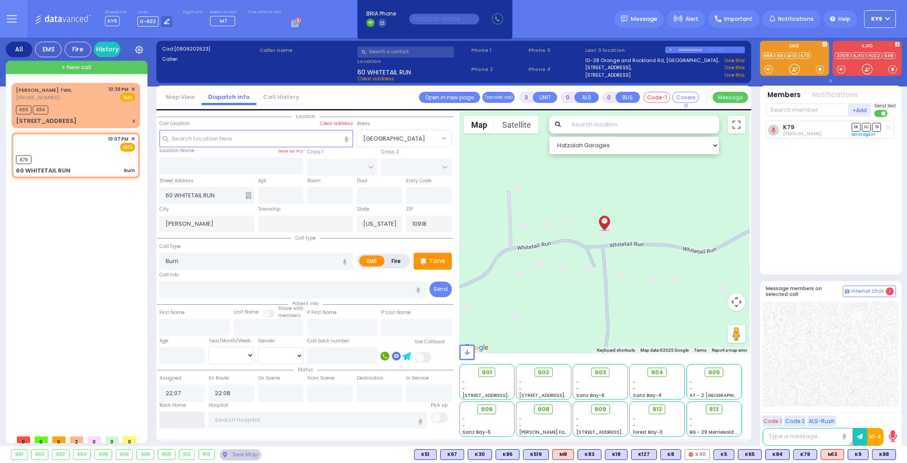
click at [193, 417] on input "text" at bounding box center [183, 419] width 46 height 17
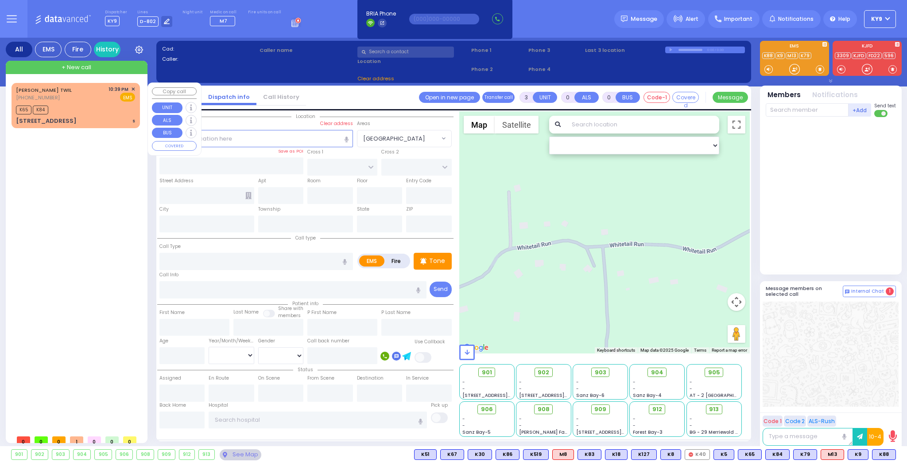
click at [86, 109] on div "K65 K84" at bounding box center [75, 108] width 119 height 11
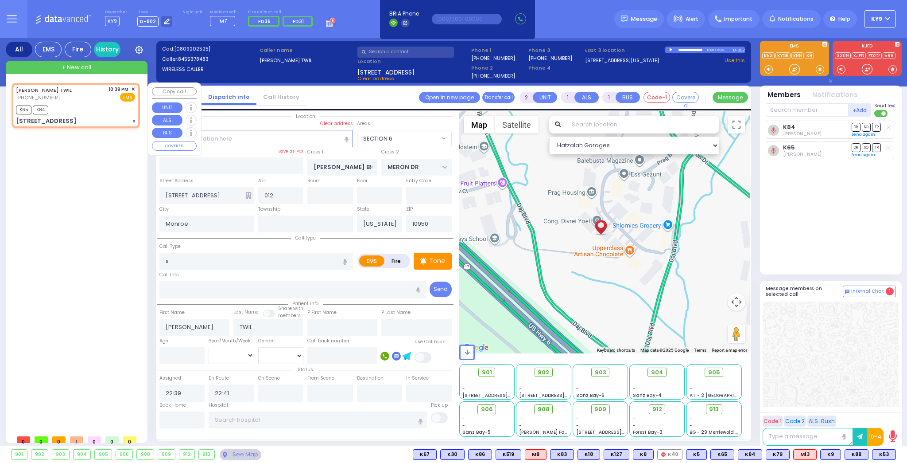
click at [88, 204] on div "CHAIM TWIL (845) 537-8483 10:39 PM ✕ K65 K84 s" at bounding box center [78, 256] width 132 height 347
click at [173, 417] on input "text" at bounding box center [183, 419] width 46 height 17
click at [174, 417] on input "23:08" at bounding box center [183, 419] width 46 height 17
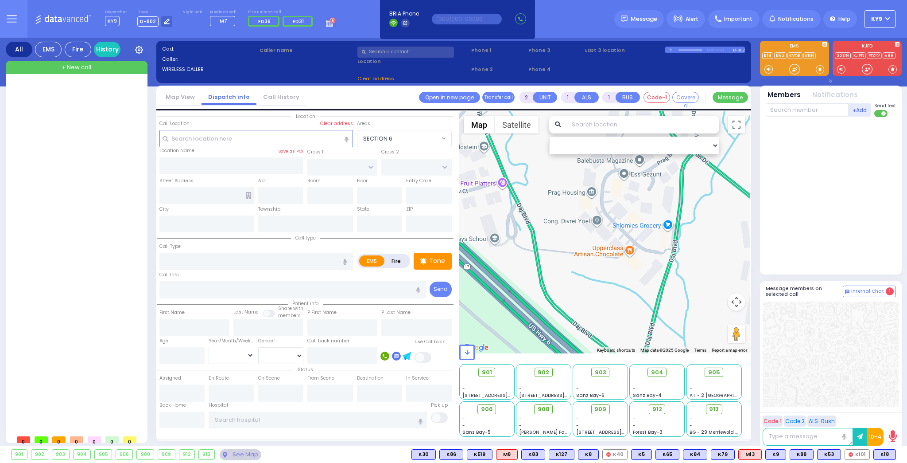
select select
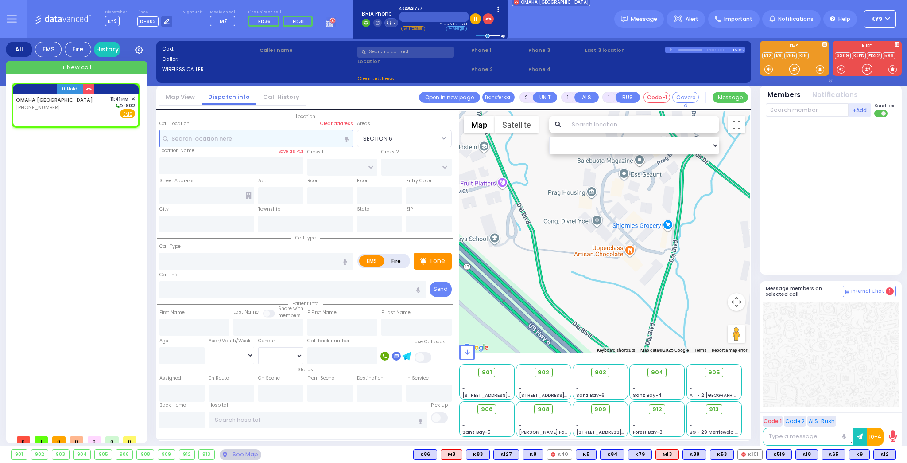
select select
radio input "true"
select select
type input "23:41"
select select "Hatzalah Garages"
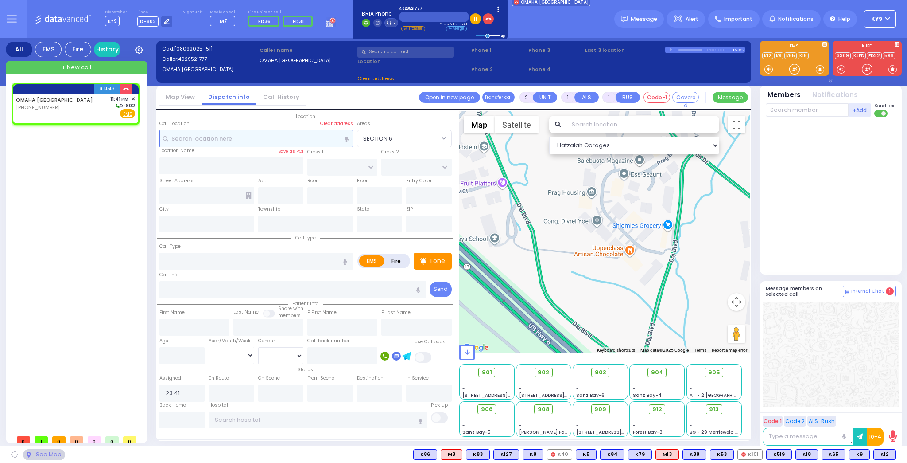
select select
radio input "true"
select select
select select "Hatzalah Garages"
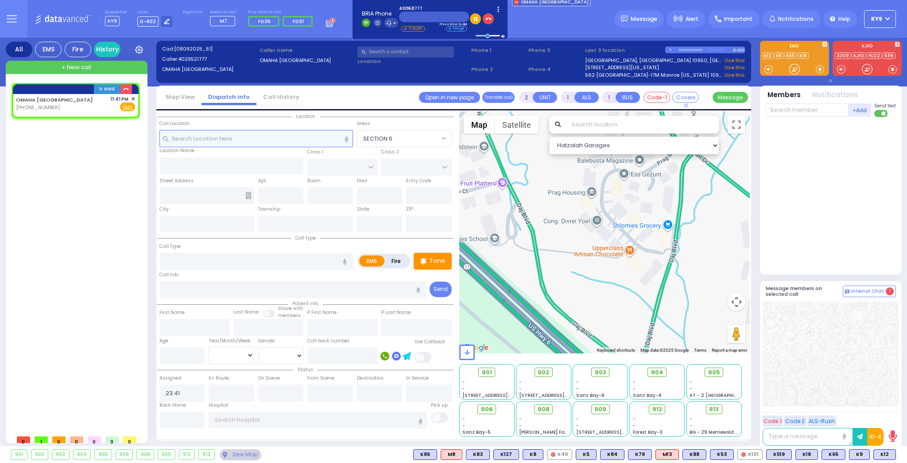
select select
radio input "true"
select select
select select "Hatzalah Garages"
